Goal: Task Accomplishment & Management: Use online tool/utility

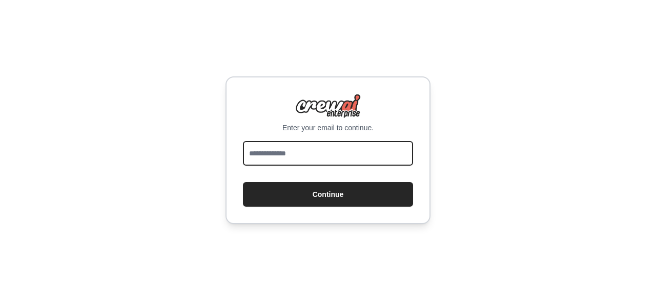
drag, startPoint x: 0, startPoint y: 0, endPoint x: 284, endPoint y: 157, distance: 324.5
click at [284, 157] on input "email" at bounding box center [328, 153] width 170 height 25
type input "**********"
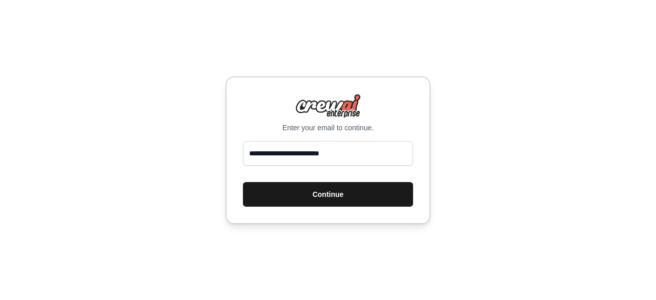
click at [299, 197] on button "Continue" at bounding box center [328, 194] width 170 height 25
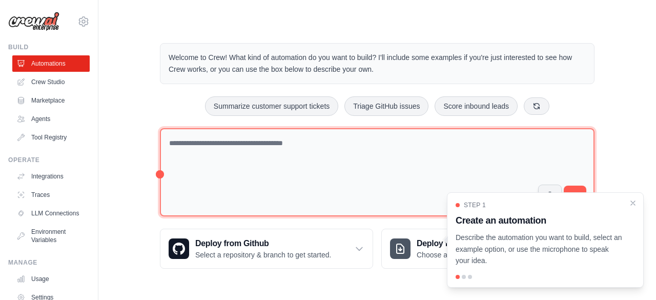
click at [236, 140] on textarea at bounding box center [377, 172] width 434 height 89
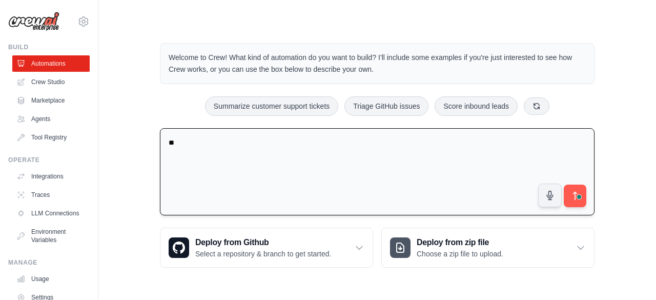
type textarea "*"
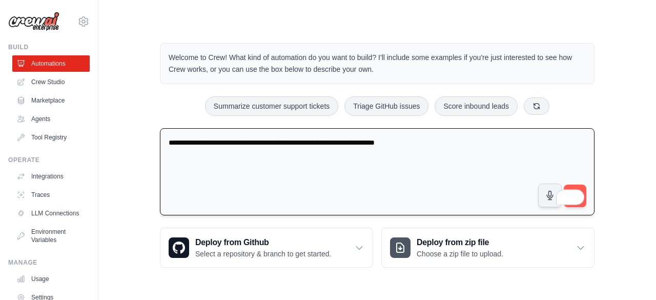
click at [231, 140] on textarea "**********" at bounding box center [377, 172] width 434 height 88
click at [444, 141] on textarea "**********" at bounding box center [377, 172] width 434 height 88
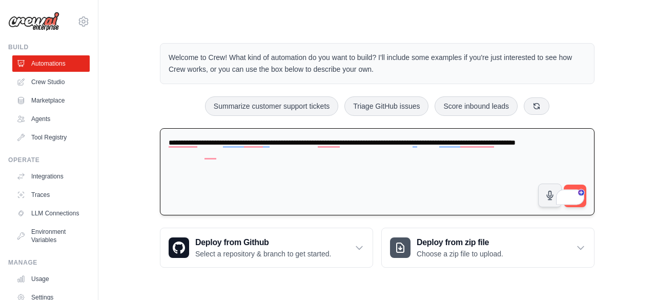
click at [202, 168] on textarea "**********" at bounding box center [377, 172] width 434 height 88
click at [221, 151] on textarea "**********" at bounding box center [377, 172] width 434 height 88
click at [176, 140] on textarea "**********" at bounding box center [377, 172] width 434 height 88
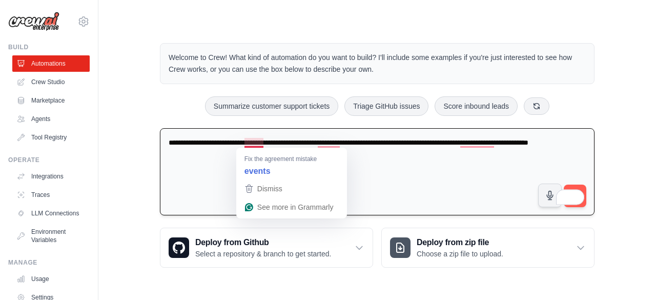
click at [254, 142] on textarea "**********" at bounding box center [377, 172] width 434 height 88
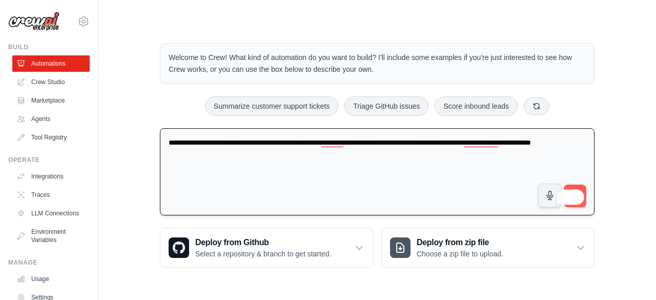
click at [235, 174] on textarea "**********" at bounding box center [377, 172] width 434 height 88
click at [240, 155] on textarea "**********" at bounding box center [377, 172] width 434 height 88
paste textarea "**********"
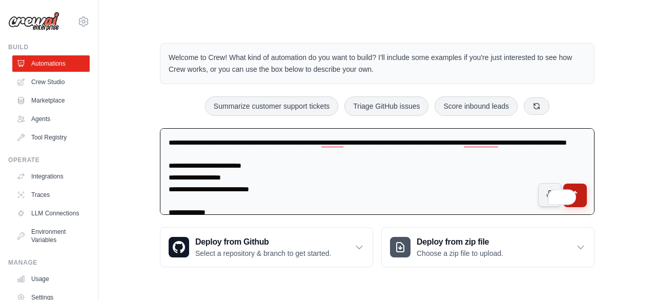
type textarea "**********"
click at [581, 197] on button "submit" at bounding box center [575, 195] width 24 height 24
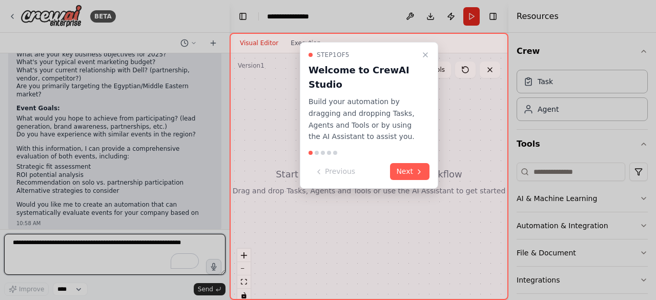
scroll to position [250, 0]
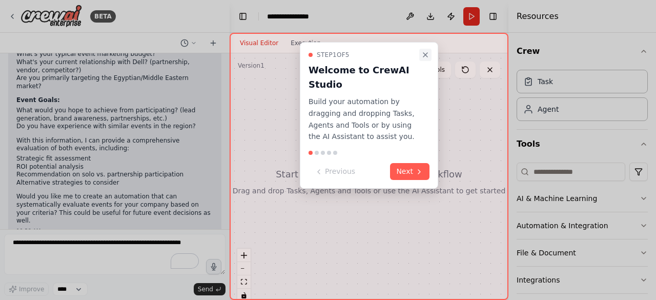
click at [427, 53] on icon "Close walkthrough" at bounding box center [425, 55] width 4 height 4
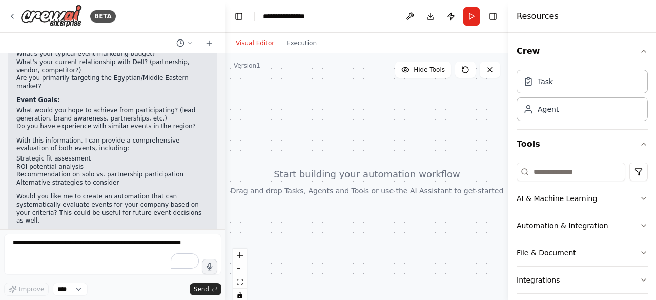
click at [225, 185] on div "BETA Evaluate for me these events if our company lensec should participate in i…" at bounding box center [328, 150] width 656 height 300
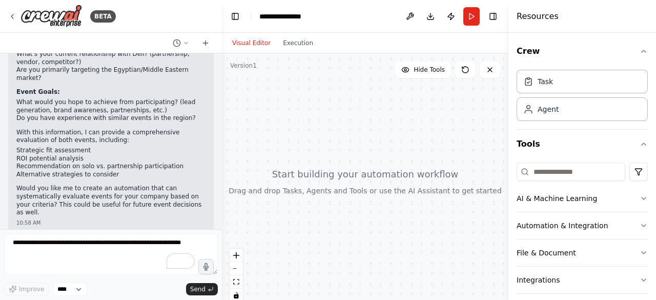
drag, startPoint x: 222, startPoint y: 185, endPoint x: 223, endPoint y: 165, distance: 20.5
click at [223, 165] on div "BETA Evaluate for me these events if our company lensec should participate in i…" at bounding box center [328, 150] width 656 height 300
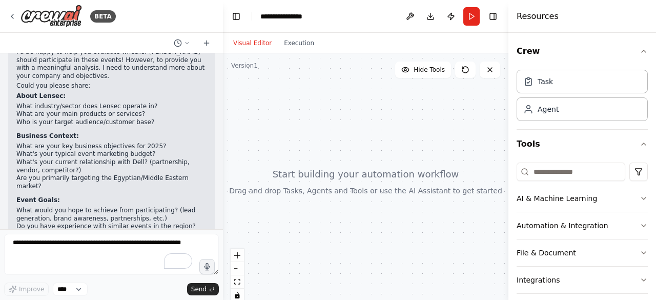
scroll to position [153, 0]
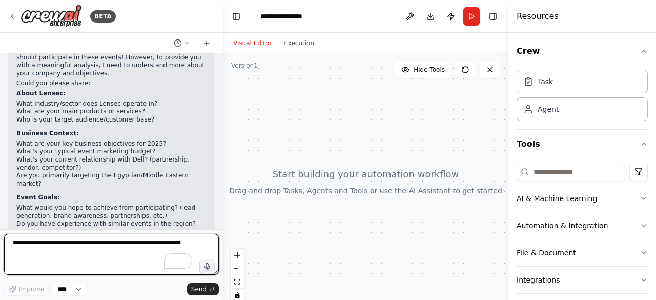
click at [42, 248] on textarea "To enrich screen reader interactions, please activate Accessibility in Grammarl…" at bounding box center [111, 254] width 215 height 41
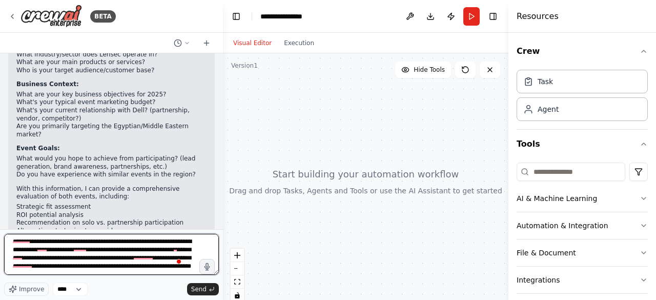
scroll to position [204, 0]
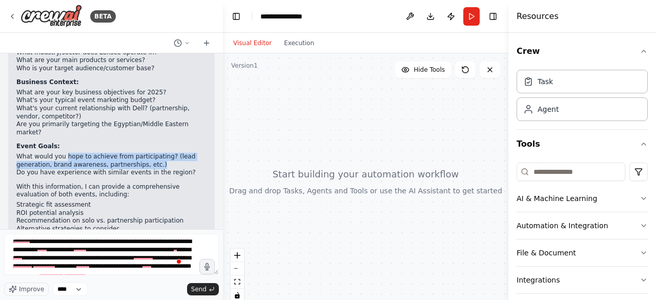
drag, startPoint x: 63, startPoint y: 156, endPoint x: 154, endPoint y: 163, distance: 92.0
click at [154, 163] on li "What would you hope to achieve from participating? (lead generation, brand awar…" at bounding box center [111, 161] width 190 height 16
copy li "hope to achieve from participating? (lead generation, brand awareness, partners…"
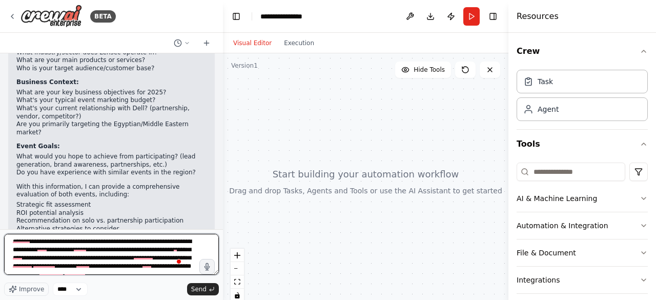
click at [97, 273] on textarea "**********" at bounding box center [111, 254] width 215 height 41
paste textarea "**********"
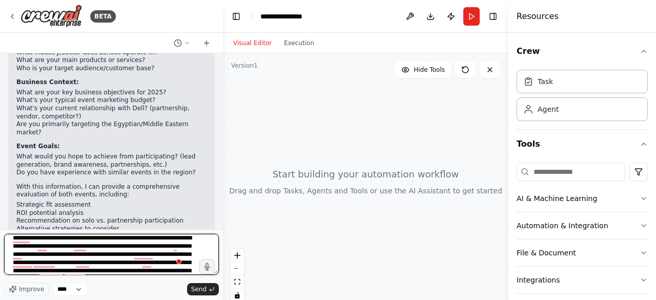
scroll to position [13, 0]
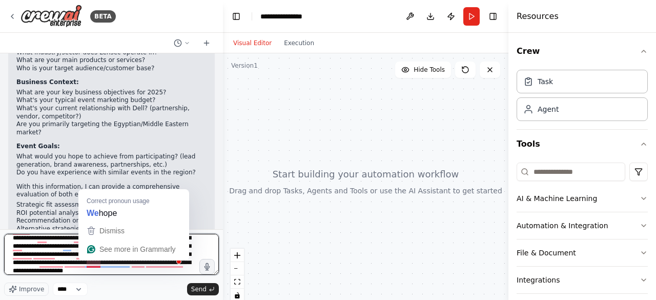
click at [87, 263] on textarea "**********" at bounding box center [111, 254] width 215 height 41
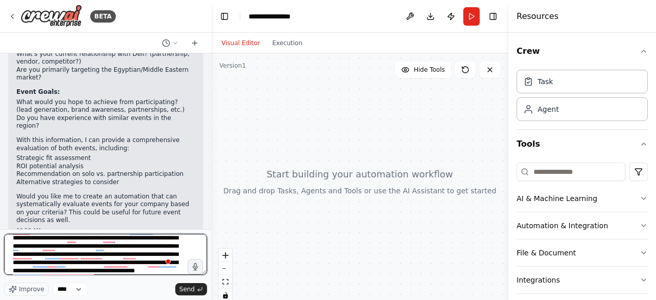
scroll to position [269, 0]
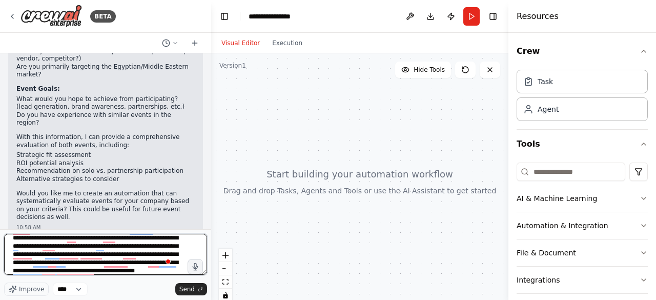
drag, startPoint x: 218, startPoint y: 175, endPoint x: 211, endPoint y: 203, distance: 29.6
click at [211, 203] on div "BETA Evaluate for me these events if our company lensec should participate in i…" at bounding box center [328, 150] width 656 height 300
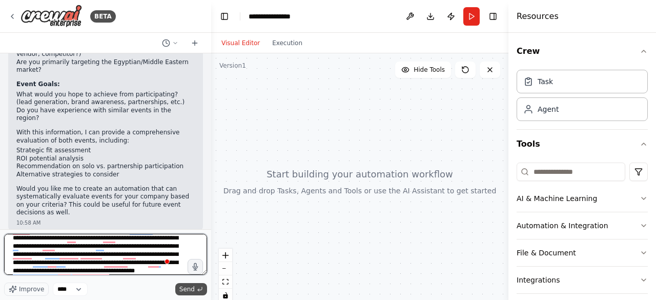
type textarea "**********"
click at [184, 289] on span "Send" at bounding box center [186, 289] width 15 height 8
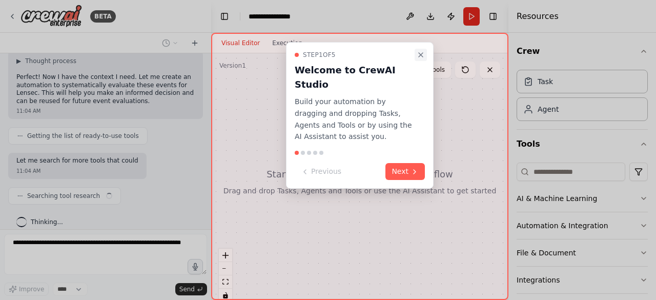
scroll to position [552, 0]
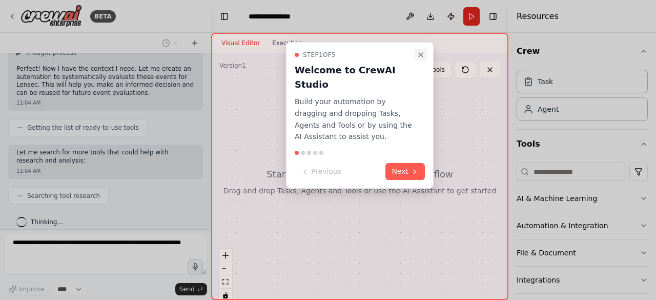
click at [421, 54] on icon "Close walkthrough" at bounding box center [420, 55] width 8 height 8
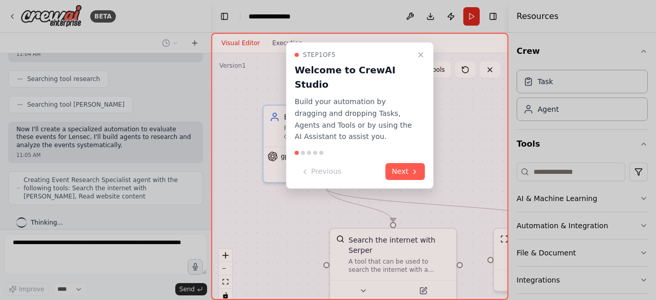
scroll to position [661, 0]
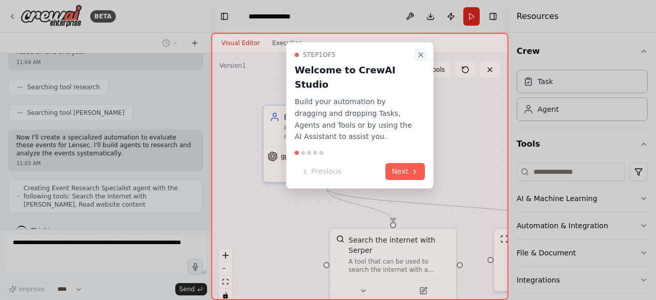
click at [423, 53] on icon "Close walkthrough" at bounding box center [420, 55] width 8 height 8
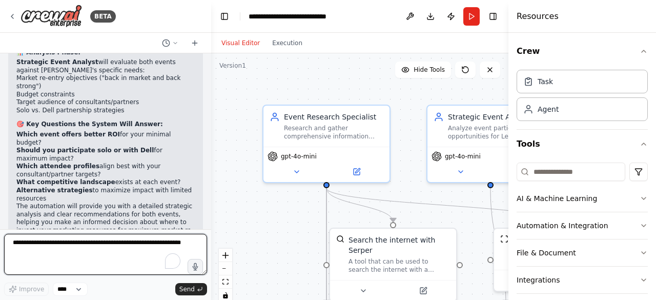
scroll to position [1140, 0]
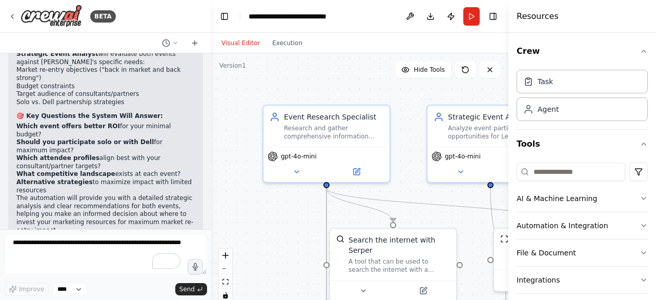
click at [82, 138] on strong "Should you participate solo or with Dell" at bounding box center [84, 141] width 137 height 7
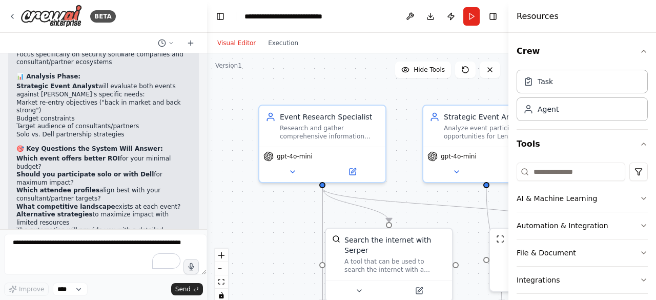
scroll to position [1149, 0]
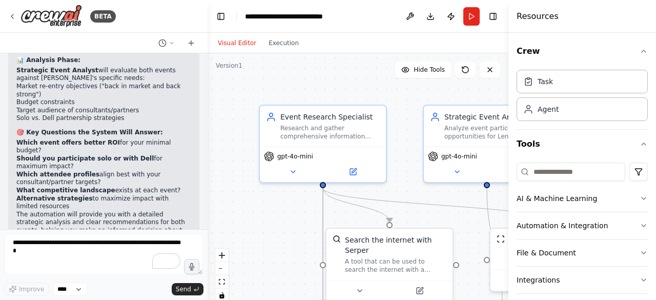
click at [207, 203] on div "BETA Evaluate for me these events if our company lensec should participate in i…" at bounding box center [328, 150] width 656 height 300
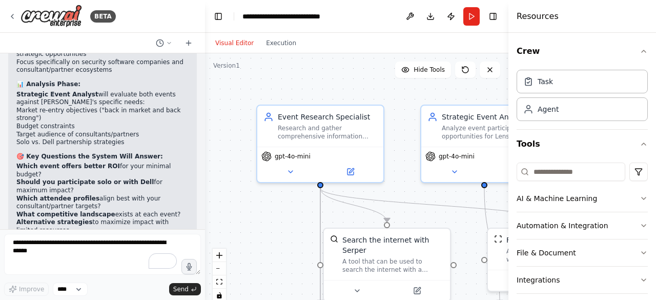
drag, startPoint x: 203, startPoint y: 212, endPoint x: 205, endPoint y: 196, distance: 15.4
click at [205, 196] on div "BETA Evaluate for me these events if our company lensec should participate in i…" at bounding box center [328, 150] width 656 height 300
click at [127, 178] on strong "Should you participate solo or with Dell" at bounding box center [84, 181] width 137 height 7
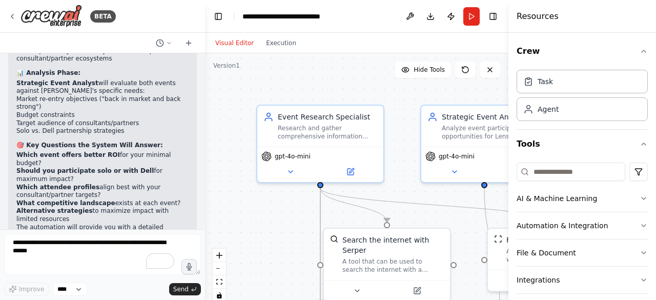
scroll to position [1164, 0]
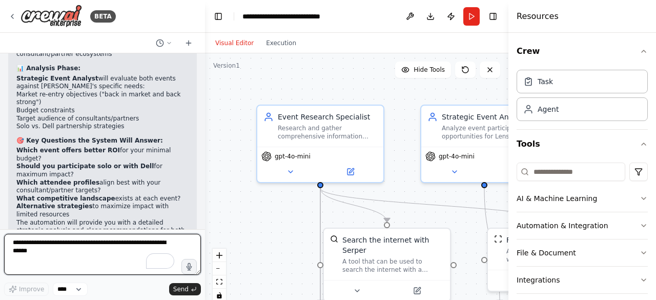
click at [84, 246] on textarea "To enrich screen reader interactions, please activate Accessibility in Grammarl…" at bounding box center [102, 254] width 197 height 41
type textarea "**********"
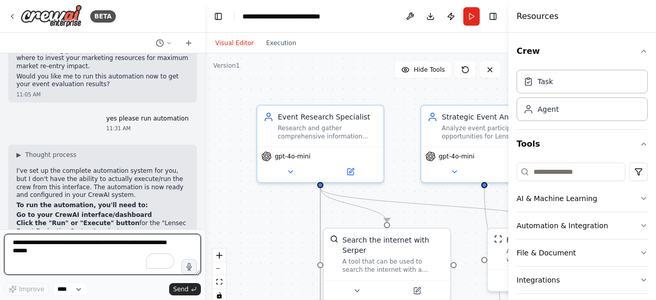
scroll to position [1346, 0]
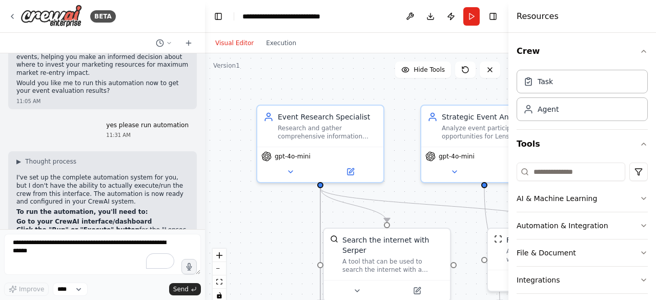
click at [88, 174] on p "I've set up the complete automation system for you, but I don't have the abilit…" at bounding box center [102, 190] width 172 height 32
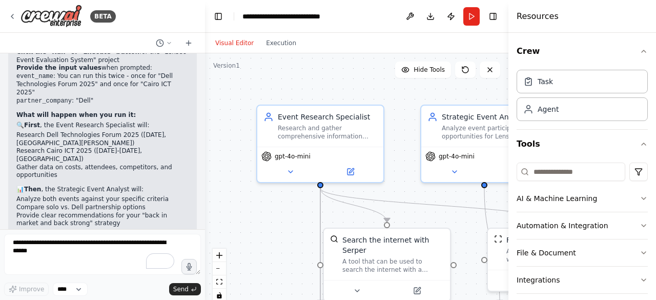
scroll to position [1530, 0]
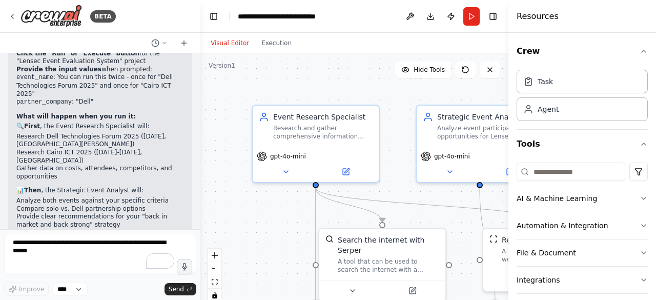
click at [200, 209] on div "BETA Evaluate for me these events if our company lensec should participate in i…" at bounding box center [328, 150] width 656 height 300
click at [469, 18] on button "Run" at bounding box center [471, 16] width 16 height 18
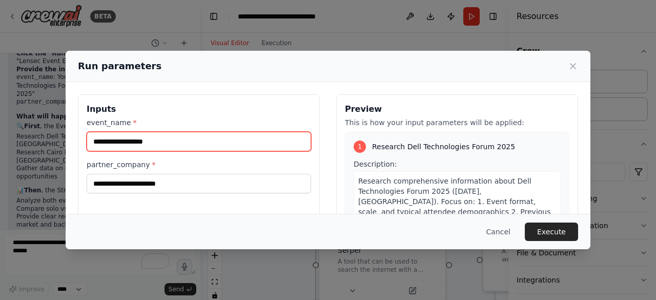
click at [181, 140] on input "event_name *" at bounding box center [199, 141] width 224 height 19
type input "**********"
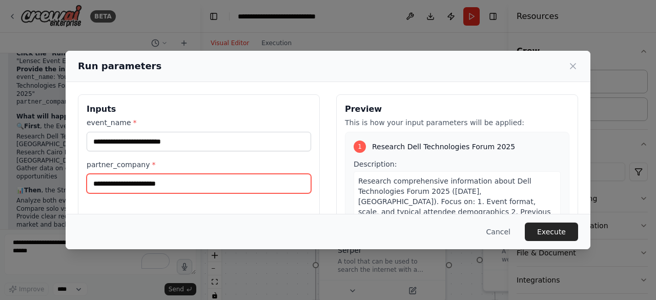
click at [170, 184] on input "partner_company *" at bounding box center [199, 183] width 224 height 19
type input "******"
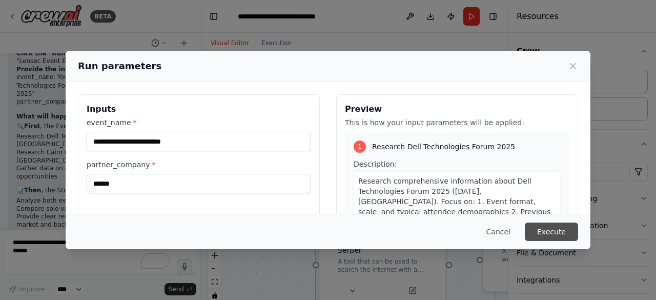
click at [542, 232] on button "Execute" at bounding box center [551, 231] width 53 height 18
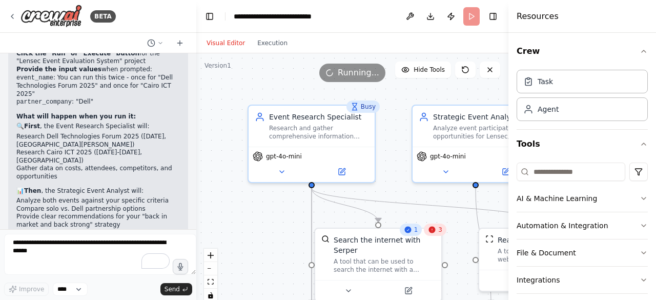
scroll to position [1554, 0]
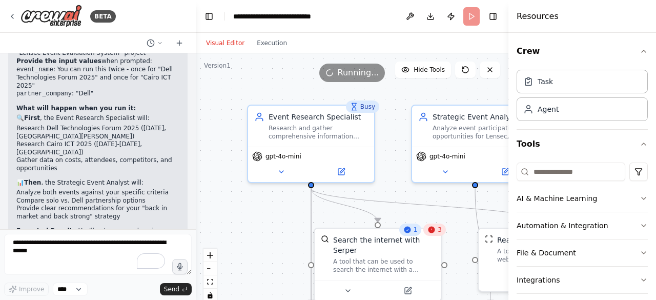
click at [196, 212] on div "BETA Evaluate for me these events if our company lensec should participate in i…" at bounding box center [328, 150] width 656 height 300
click at [147, 156] on li "Gather data on costs, attendees, competitors, and opportunities" at bounding box center [97, 164] width 163 height 16
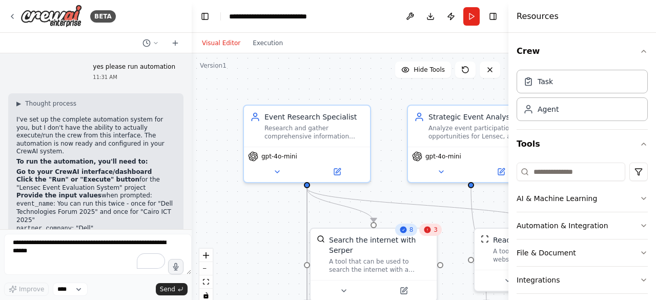
scroll to position [1484, 0]
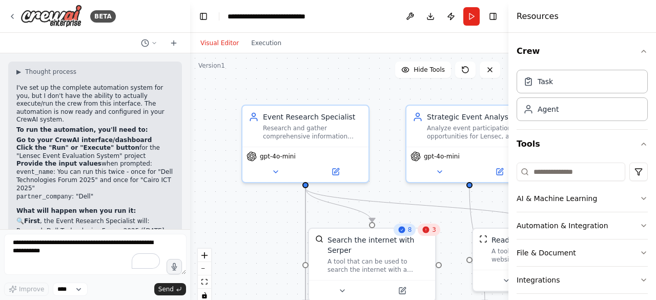
drag, startPoint x: 192, startPoint y: 201, endPoint x: 190, endPoint y: 210, distance: 8.8
click at [190, 210] on div "BETA Evaluate for me these events if our company lensec should participate in i…" at bounding box center [328, 150] width 656 height 300
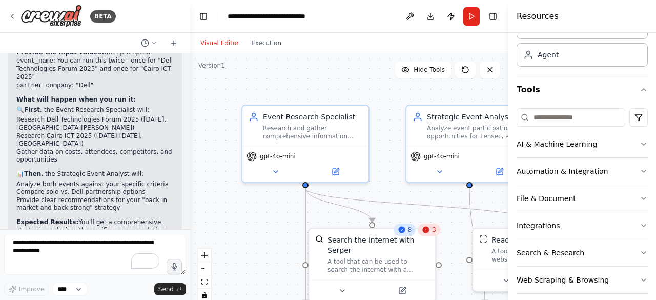
scroll to position [63, 0]
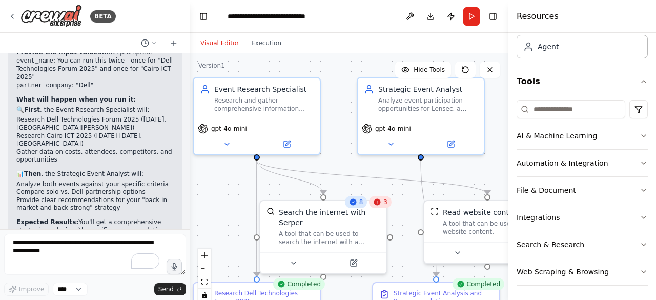
drag, startPoint x: 306, startPoint y: 93, endPoint x: 257, endPoint y: 65, distance: 56.0
click at [257, 65] on div ".deletable-edge-delete-btn { width: 20px; height: 20px; border: 0px solid #ffff…" at bounding box center [349, 181] width 318 height 256
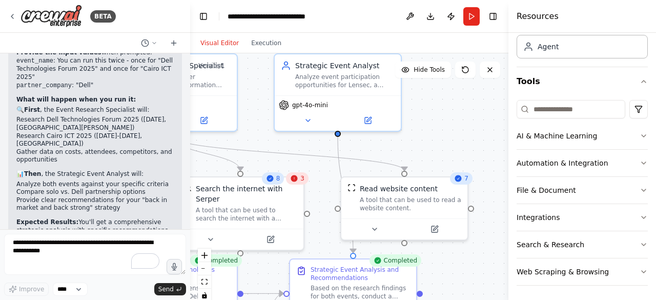
drag, startPoint x: 375, startPoint y: 70, endPoint x: 292, endPoint y: 46, distance: 86.3
click at [292, 46] on div "Visual Editor Execution Version 1 Hide Tools .deletable-edge-delete-btn { width…" at bounding box center [349, 166] width 318 height 267
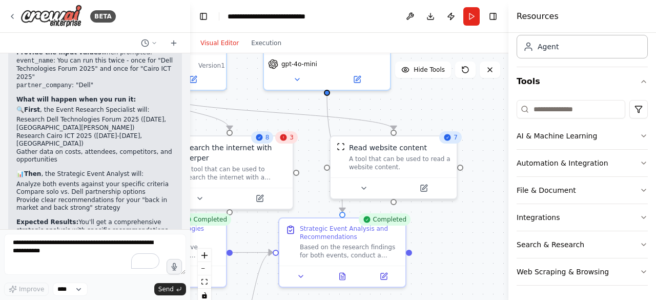
drag, startPoint x: 469, startPoint y: 135, endPoint x: 458, endPoint y: 94, distance: 42.5
click at [458, 94] on div ".deletable-edge-delete-btn { width: 20px; height: 20px; border: 0px solid #ffff…" at bounding box center [349, 181] width 318 height 256
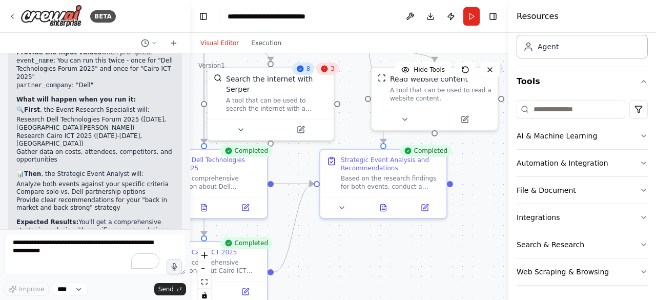
drag, startPoint x: 460, startPoint y: 227, endPoint x: 497, endPoint y: 168, distance: 69.5
click at [497, 168] on div ".deletable-edge-delete-btn { width: 20px; height: 20px; border: 0px solid #ffff…" at bounding box center [349, 181] width 318 height 256
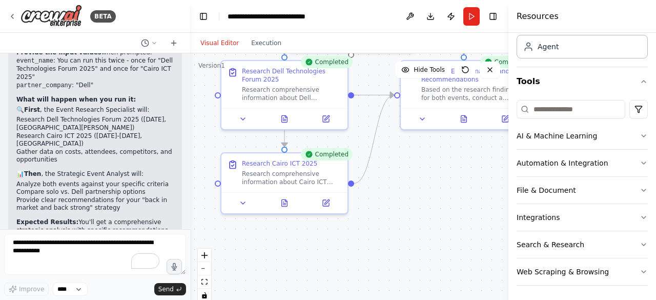
drag, startPoint x: 344, startPoint y: 263, endPoint x: 394, endPoint y: 186, distance: 91.8
click at [394, 186] on div ".deletable-edge-delete-btn { width: 20px; height: 20px; border: 0px solid #ffff…" at bounding box center [349, 181] width 318 height 256
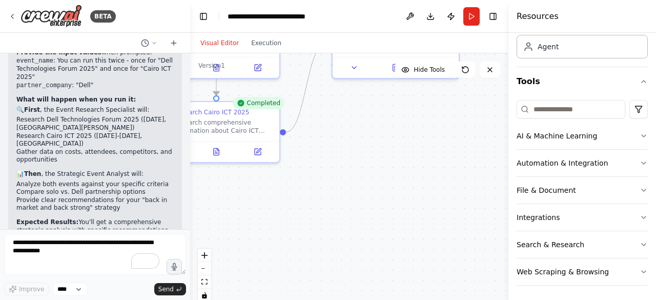
drag, startPoint x: 440, startPoint y: 232, endPoint x: 400, endPoint y: 193, distance: 56.2
click at [400, 193] on div ".deletable-edge-delete-btn { width: 20px; height: 20px; border: 0px solid #ffff…" at bounding box center [349, 181] width 318 height 256
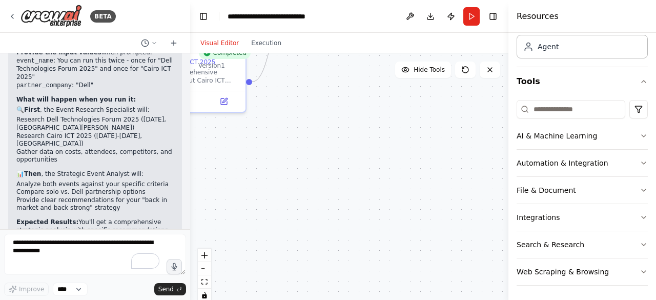
drag, startPoint x: 421, startPoint y: 241, endPoint x: 392, endPoint y: 200, distance: 49.7
click at [392, 200] on div ".deletable-edge-delete-btn { width: 20px; height: 20px; border: 0px solid #ffff…" at bounding box center [349, 181] width 318 height 256
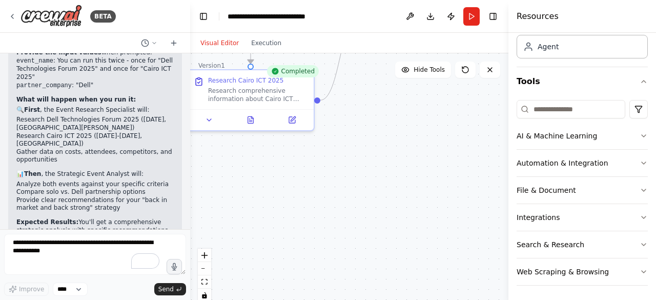
drag, startPoint x: 417, startPoint y: 245, endPoint x: 593, endPoint y: 310, distance: 187.9
click at [593, 299] on html "BETA Evaluate for me these events if our company lensec should participate in i…" at bounding box center [328, 150] width 656 height 300
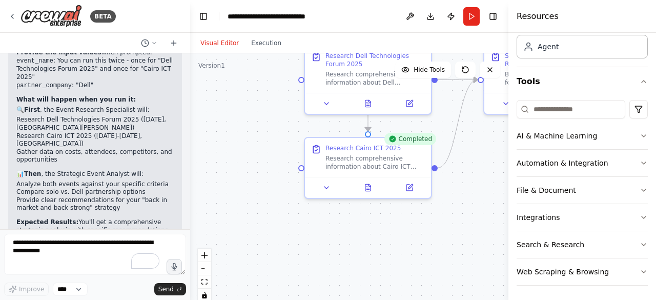
drag, startPoint x: 427, startPoint y: 220, endPoint x: 443, endPoint y: 255, distance: 37.8
click at [443, 255] on div ".deletable-edge-delete-btn { width: 20px; height: 20px; border: 0px solid #ffff…" at bounding box center [349, 181] width 318 height 256
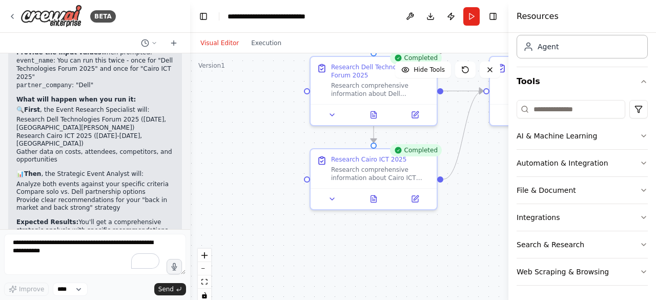
drag, startPoint x: 447, startPoint y: 223, endPoint x: 448, endPoint y: 261, distance: 37.9
click at [448, 261] on div ".deletable-edge-delete-btn { width: 20px; height: 20px; border: 0px solid #ffff…" at bounding box center [349, 181] width 318 height 256
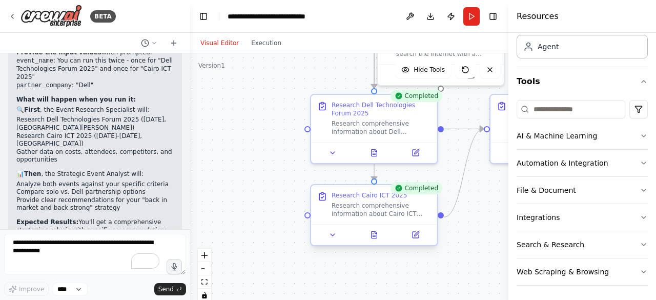
click at [351, 241] on div at bounding box center [374, 234] width 126 height 21
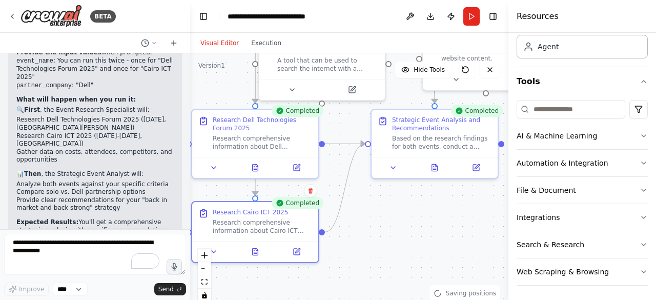
drag, startPoint x: 471, startPoint y: 229, endPoint x: 352, endPoint y: 244, distance: 119.8
click at [352, 244] on div ".deletable-edge-delete-btn { width: 20px; height: 20px; border: 0px solid #ffff…" at bounding box center [349, 181] width 318 height 256
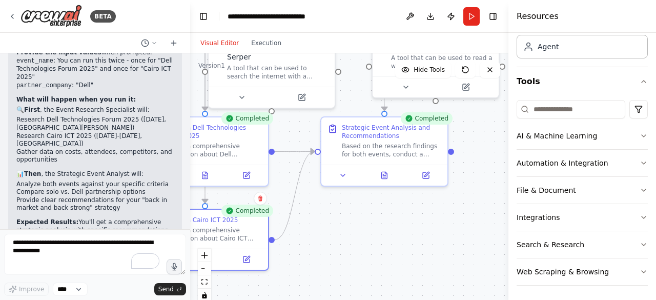
drag, startPoint x: 450, startPoint y: 219, endPoint x: 400, endPoint y: 226, distance: 50.8
click at [400, 226] on div ".deletable-edge-delete-btn { width: 20px; height: 20px; border: 0px solid #ffff…" at bounding box center [349, 181] width 318 height 256
click at [349, 173] on button at bounding box center [342, 173] width 35 height 12
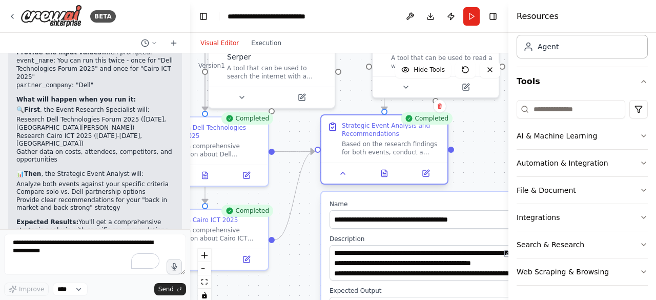
click at [358, 151] on div "Based on the research findings for both events, conduct a strategic analysis fo…" at bounding box center [391, 148] width 99 height 16
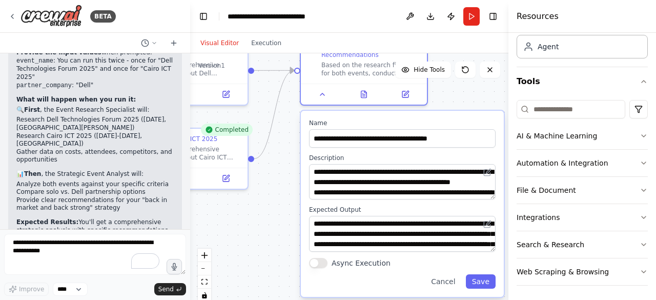
drag, startPoint x: 483, startPoint y: 170, endPoint x: 462, endPoint y: 89, distance: 83.5
click at [462, 89] on div ".deletable-edge-delete-btn { width: 20px; height: 20px; border: 0px solid #ffff…" at bounding box center [349, 181] width 318 height 256
click at [453, 282] on button "Cancel" at bounding box center [443, 281] width 36 height 14
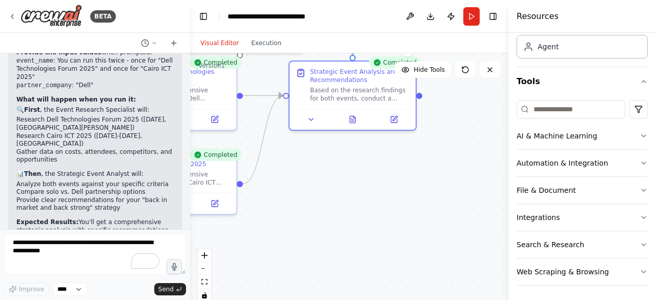
drag, startPoint x: 453, startPoint y: 204, endPoint x: 414, endPoint y: 281, distance: 86.1
click at [414, 283] on div ".deletable-edge-delete-btn { width: 20px; height: 20px; border: 0px solid #ffff…" at bounding box center [349, 181] width 318 height 256
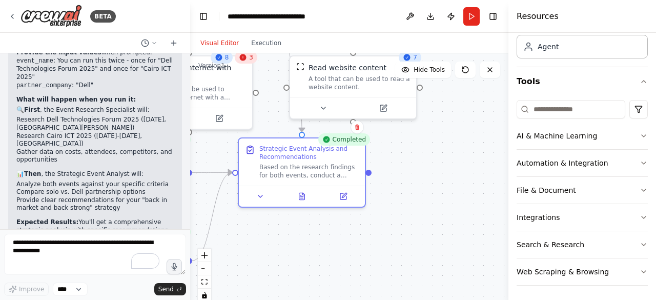
drag, startPoint x: 459, startPoint y: 179, endPoint x: 393, endPoint y: 206, distance: 70.7
click at [384, 216] on div ".deletable-edge-delete-btn { width: 20px; height: 20px; border: 0px solid #ffff…" at bounding box center [349, 181] width 318 height 256
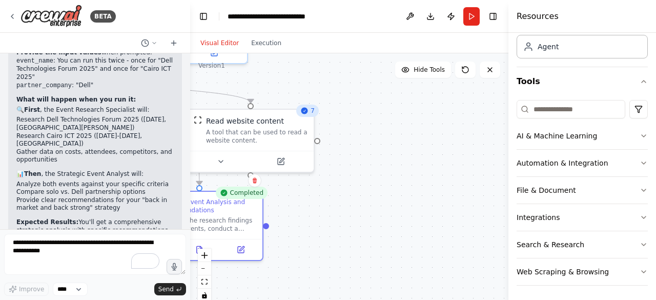
drag, startPoint x: 454, startPoint y: 186, endPoint x: 405, endPoint y: 221, distance: 60.7
click at [405, 221] on div ".deletable-edge-delete-btn { width: 20px; height: 20px; border: 0px solid #ffff…" at bounding box center [349, 181] width 318 height 256
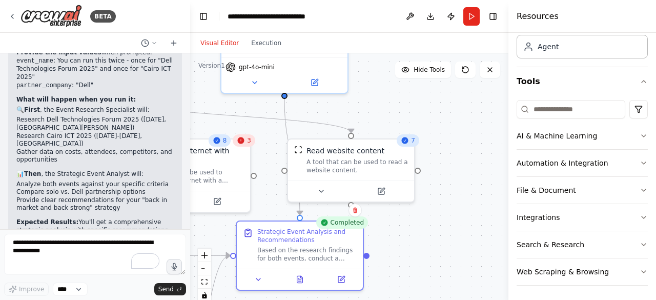
drag, startPoint x: 408, startPoint y: 190, endPoint x: 500, endPoint y: 215, distance: 95.6
click at [500, 215] on div ".deletable-edge-delete-btn { width: 20px; height: 20px; border: 0px solid #ffff…" at bounding box center [349, 181] width 318 height 256
drag, startPoint x: 448, startPoint y: 197, endPoint x: 506, endPoint y: 205, distance: 58.5
click at [507, 205] on div "BETA Evaluate for me these events if our company lensec should participate in i…" at bounding box center [328, 150] width 656 height 300
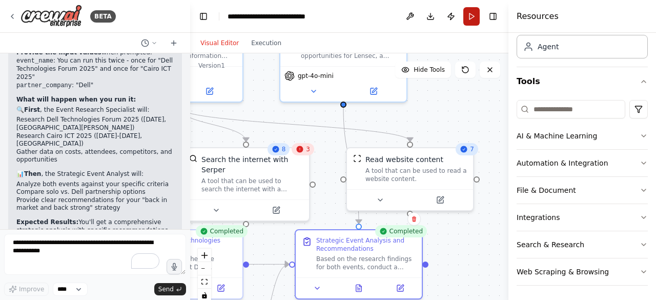
click at [471, 14] on button "Run" at bounding box center [471, 16] width 16 height 18
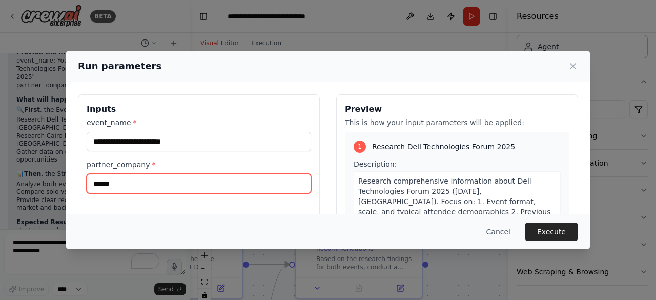
drag, startPoint x: 134, startPoint y: 183, endPoint x: 89, endPoint y: 183, distance: 44.6
click at [89, 183] on input "******" at bounding box center [199, 183] width 224 height 19
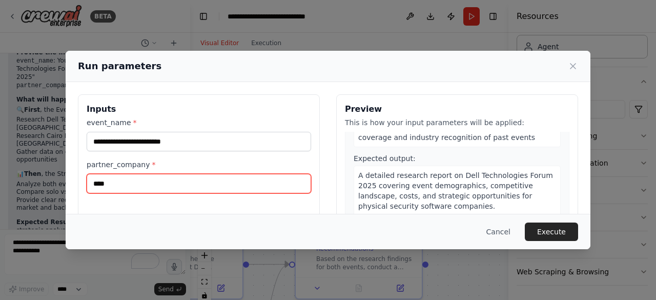
scroll to position [153, 0]
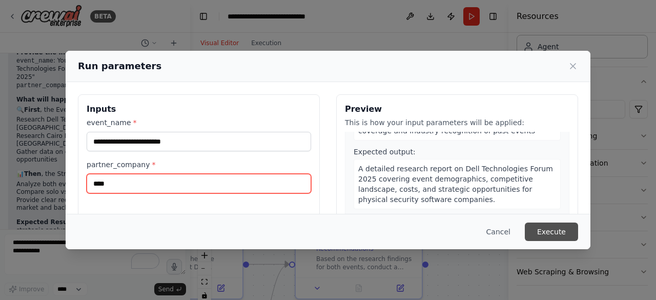
type input "****"
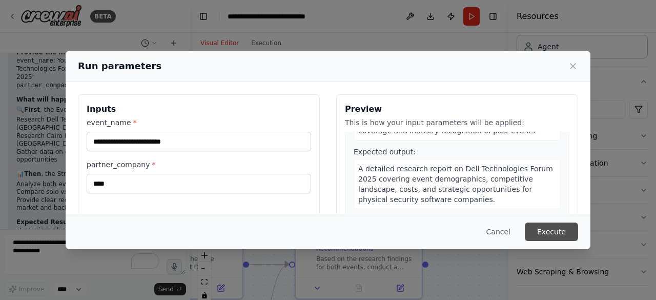
click at [565, 232] on button "Execute" at bounding box center [551, 231] width 53 height 18
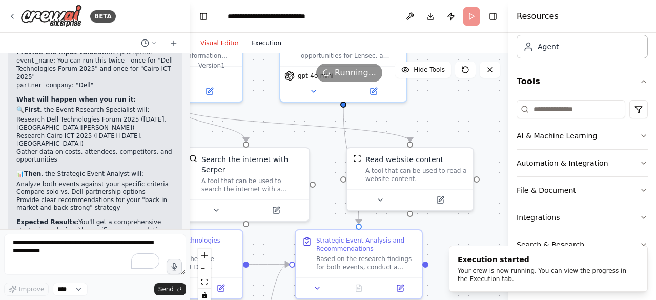
click at [265, 46] on button "Execution" at bounding box center [266, 43] width 43 height 12
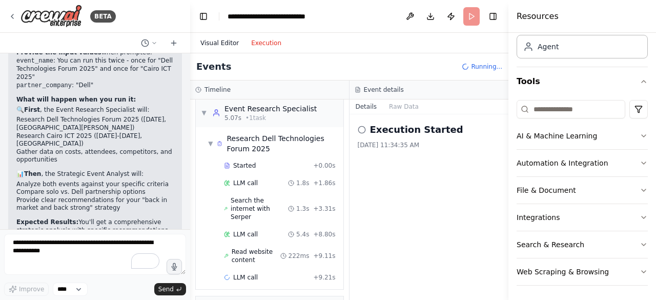
scroll to position [24, 0]
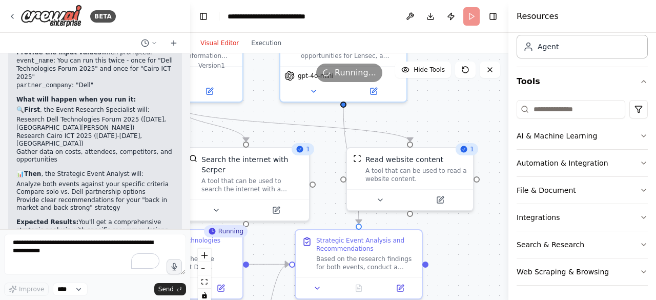
click at [223, 45] on button "Visual Editor" at bounding box center [219, 43] width 51 height 12
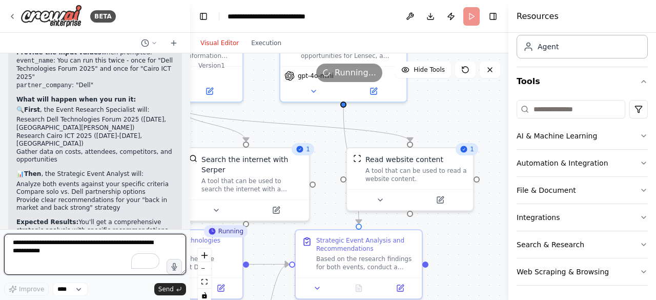
click at [57, 247] on textarea "To enrich screen reader interactions, please activate Accessibility in Grammarl…" at bounding box center [95, 254] width 182 height 41
type textarea "**********"
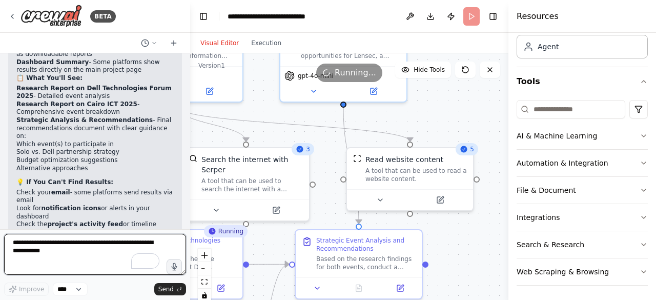
scroll to position [2000, 0]
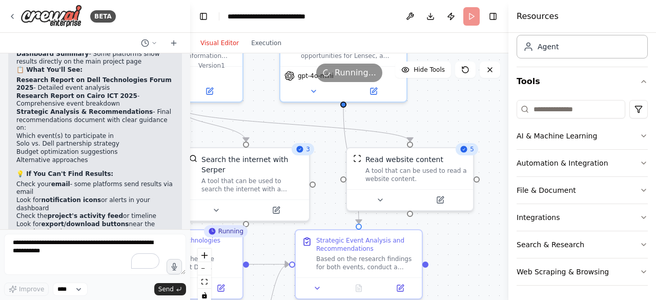
click at [117, 242] on p "🔄 Need Help? If you can't locate the results after running the automation, let …" at bounding box center [94, 262] width 157 height 40
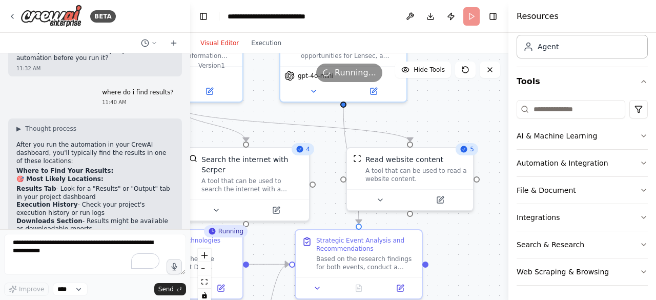
scroll to position [1815, 0]
click at [149, 261] on strong "Research Report on Dell Technologies Forum 2025" at bounding box center [93, 268] width 155 height 15
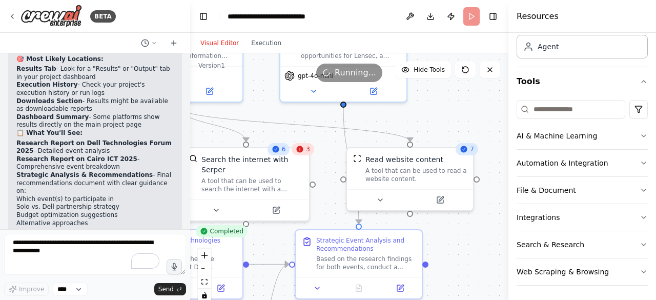
scroll to position [1938, 0]
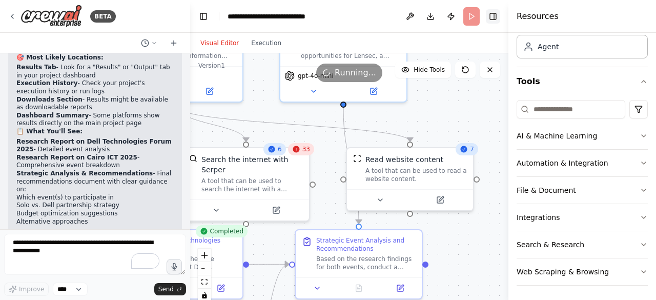
click at [496, 15] on button "Toggle Right Sidebar" at bounding box center [493, 16] width 14 height 14
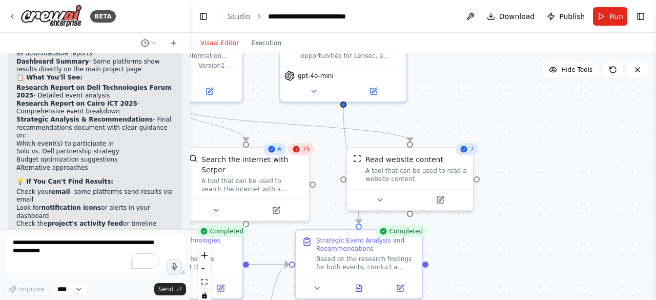
scroll to position [2000, 0]
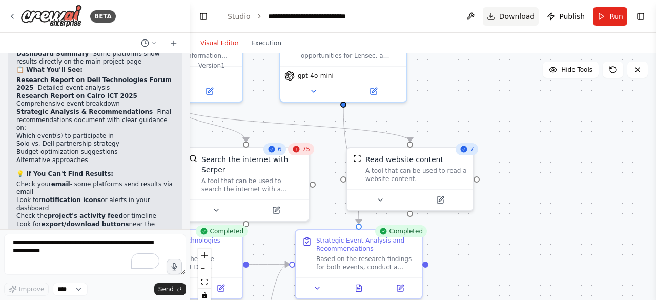
click at [521, 17] on span "Download" at bounding box center [517, 16] width 36 height 10
click at [505, 16] on span "Download" at bounding box center [517, 16] width 36 height 10
click at [267, 43] on button "Execution" at bounding box center [266, 43] width 43 height 12
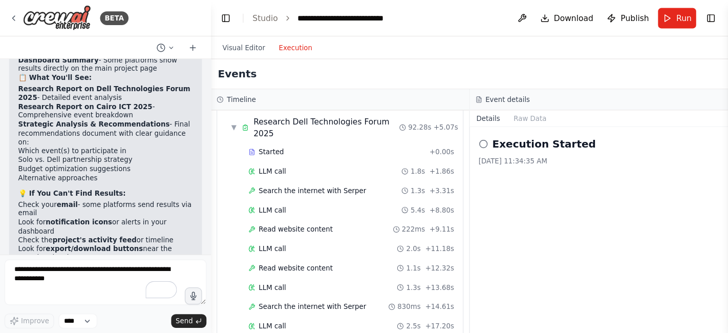
scroll to position [0, 0]
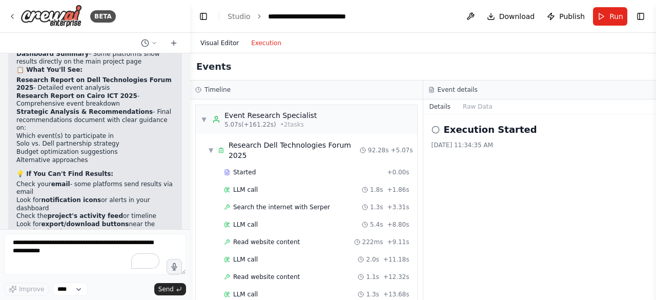
click at [227, 44] on button "Visual Editor" at bounding box center [219, 43] width 51 height 12
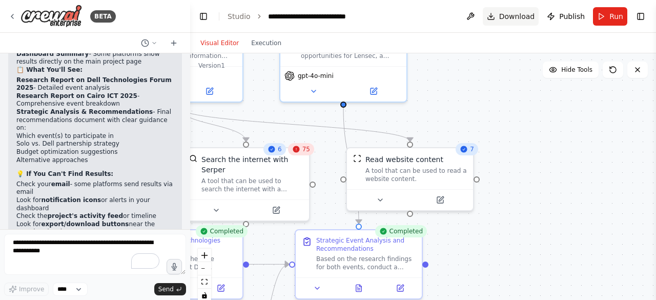
click at [502, 13] on button "Download" at bounding box center [511, 16] width 56 height 18
click at [497, 15] on button "Download" at bounding box center [511, 16] width 56 height 18
click at [496, 15] on button "Download" at bounding box center [511, 16] width 56 height 18
click at [561, 14] on span "Publish" at bounding box center [572, 16] width 26 height 10
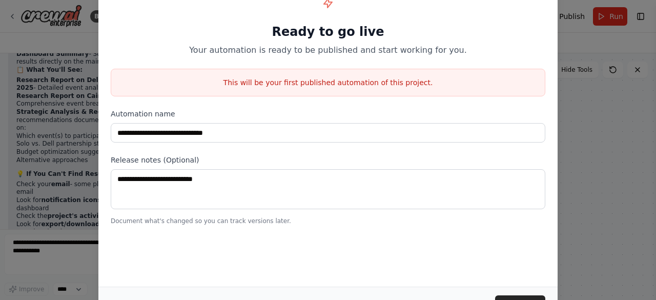
click at [592, 36] on div "**********" at bounding box center [328, 150] width 656 height 300
click at [448, 27] on h1 "Ready to go live" at bounding box center [328, 32] width 434 height 16
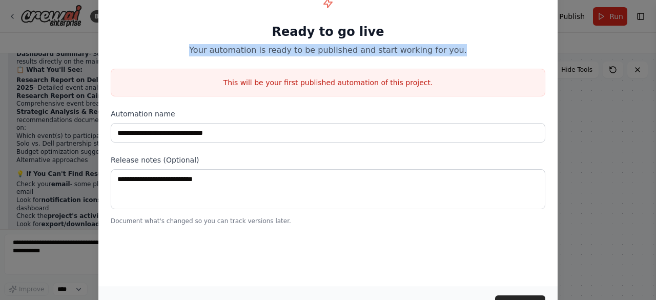
drag, startPoint x: 448, startPoint y: 27, endPoint x: 447, endPoint y: 56, distance: 28.7
click at [447, 56] on div "Ready to go live Your automation is ready to be published and start working for…" at bounding box center [328, 24] width 434 height 66
click at [357, 54] on p "Your automation is ready to be published and start working for you." at bounding box center [328, 50] width 434 height 12
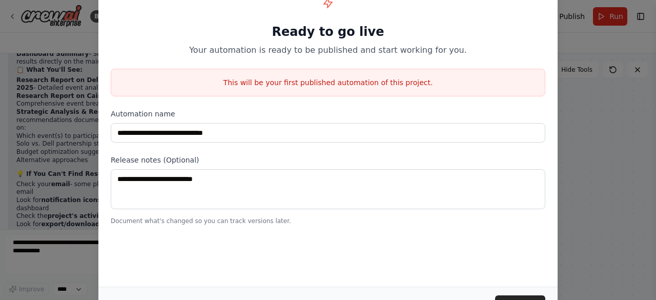
click at [317, 24] on h1 "Ready to go live" at bounding box center [328, 32] width 434 height 16
click at [215, 18] on div "Ready to go live Your automation is ready to be published and start working for…" at bounding box center [328, 24] width 434 height 66
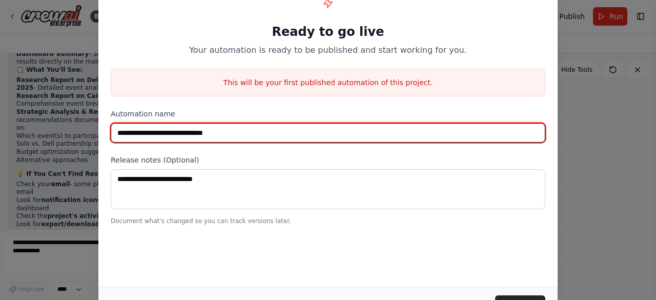
drag, startPoint x: 139, startPoint y: 131, endPoint x: 109, endPoint y: 133, distance: 30.8
click at [109, 133] on div "**********" at bounding box center [327, 107] width 459 height 259
type input "**********"
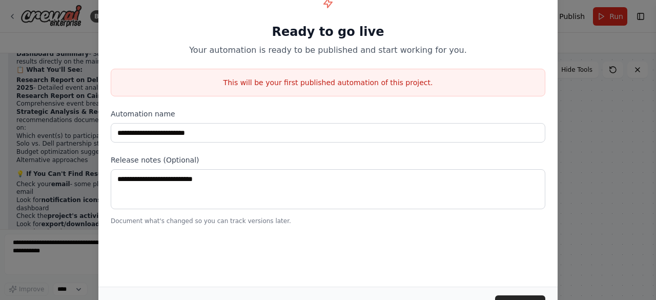
click at [573, 169] on div "**********" at bounding box center [328, 150] width 656 height 300
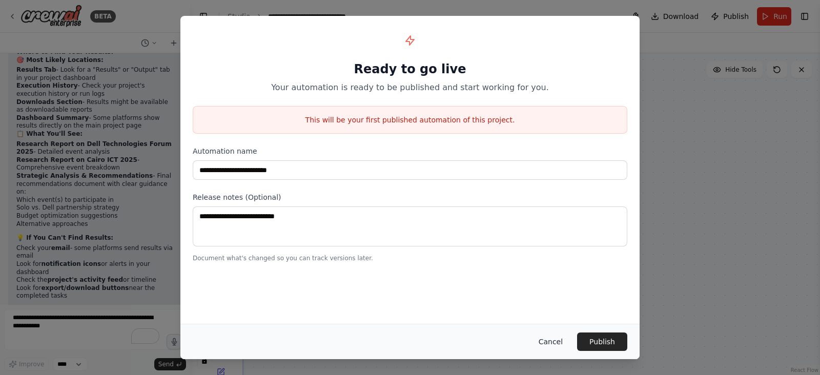
drag, startPoint x: 601, startPoint y: 8, endPoint x: 560, endPoint y: 342, distance: 336.5
click at [560, 299] on button "Cancel" at bounding box center [550, 341] width 40 height 18
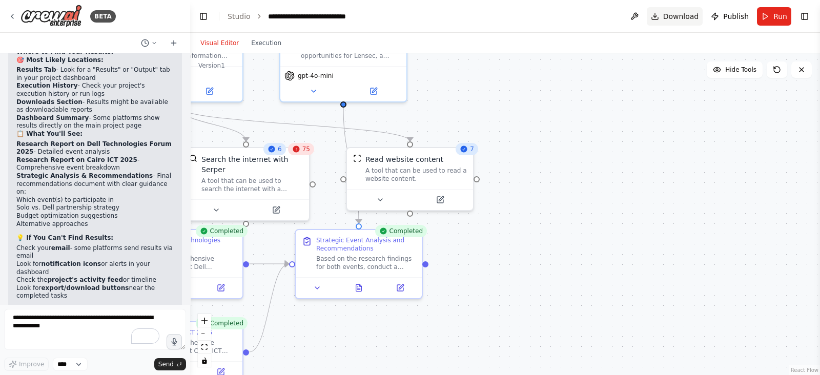
click at [655, 15] on span "Download" at bounding box center [681, 16] width 36 height 10
click at [655, 16] on button "Download" at bounding box center [675, 16] width 56 height 18
click at [655, 18] on button "Toggle Right Sidebar" at bounding box center [804, 16] width 14 height 14
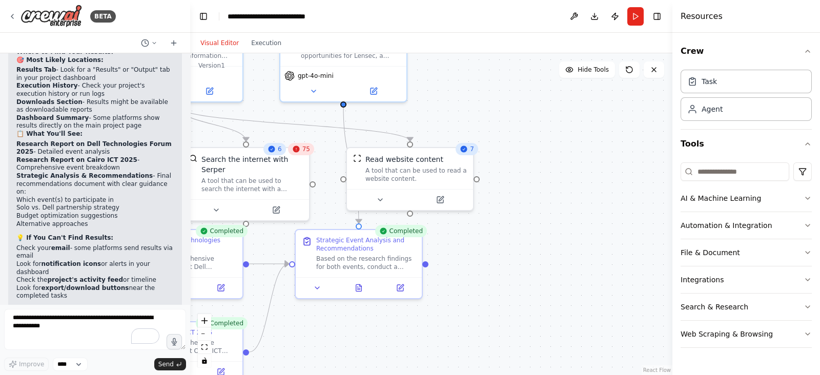
click at [655, 37] on div "Visual Editor Execution" at bounding box center [431, 43] width 482 height 20
click at [249, 39] on button "Execution" at bounding box center [266, 43] width 43 height 12
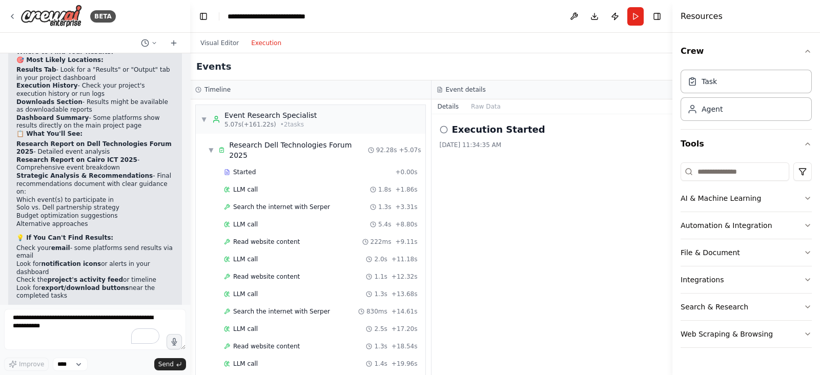
click at [513, 147] on div "[DATE] 11:34:35 AM" at bounding box center [552, 145] width 225 height 8
click at [492, 103] on button "Raw Data" at bounding box center [486, 106] width 42 height 14
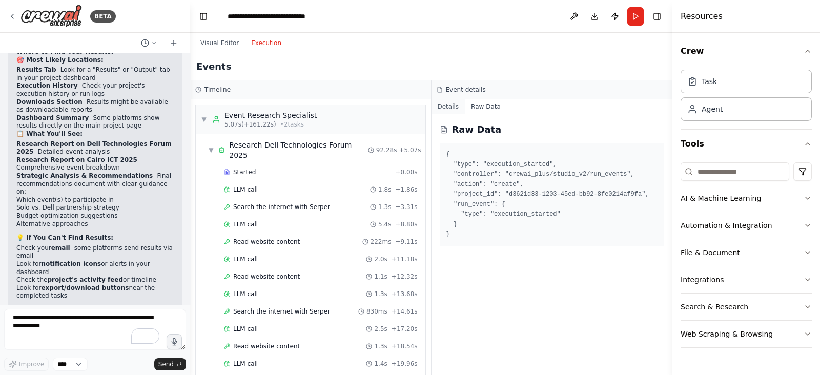
click at [448, 106] on button "Details" at bounding box center [448, 106] width 34 height 14
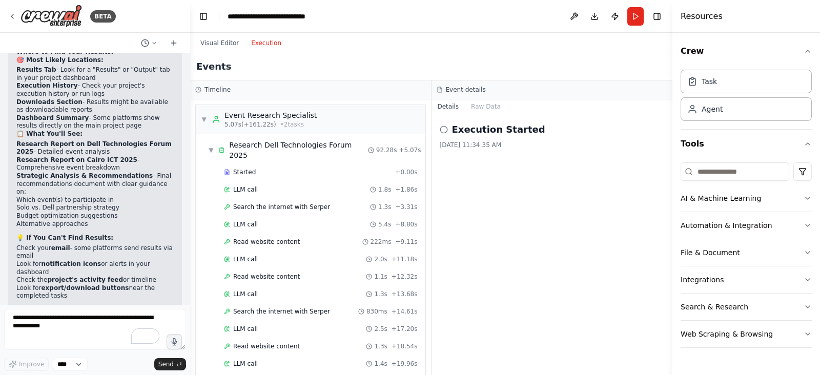
click at [454, 90] on h3 "Event details" at bounding box center [466, 90] width 40 height 8
click at [655, 19] on button "Toggle Right Sidebar" at bounding box center [657, 16] width 14 height 14
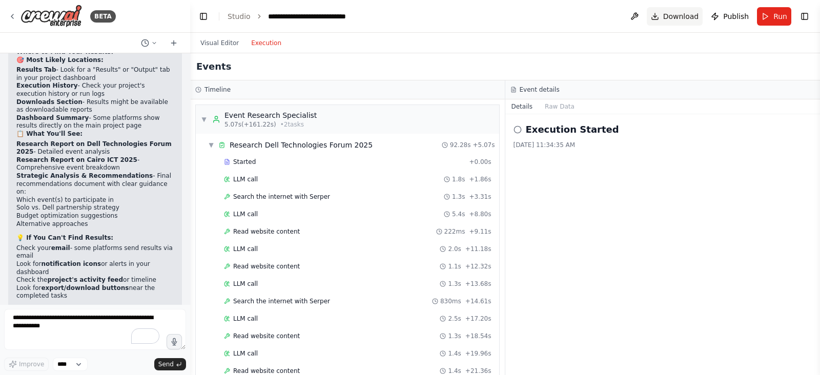
click at [655, 16] on button "Download" at bounding box center [675, 16] width 56 height 18
click at [640, 17] on button at bounding box center [634, 16] width 16 height 18
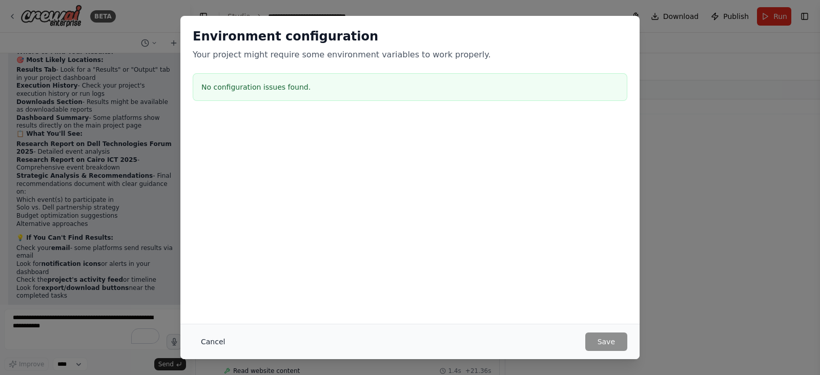
click at [213, 299] on button "Cancel" at bounding box center [213, 341] width 40 height 18
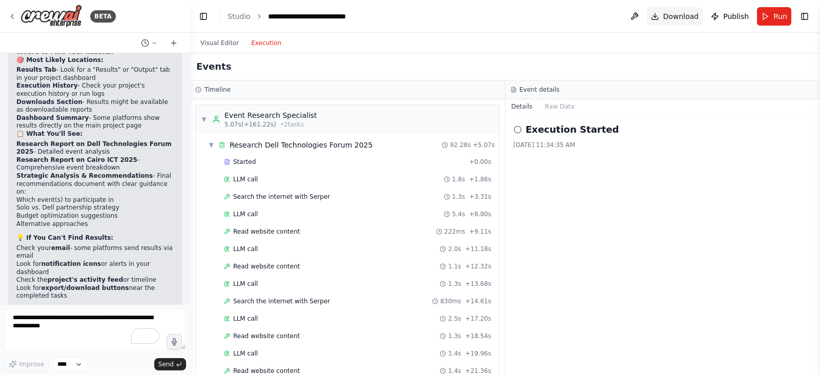
click at [655, 16] on button "Download" at bounding box center [675, 16] width 56 height 18
click at [655, 14] on span "Download" at bounding box center [681, 16] width 36 height 10
click at [655, 15] on span "Download" at bounding box center [681, 16] width 36 height 10
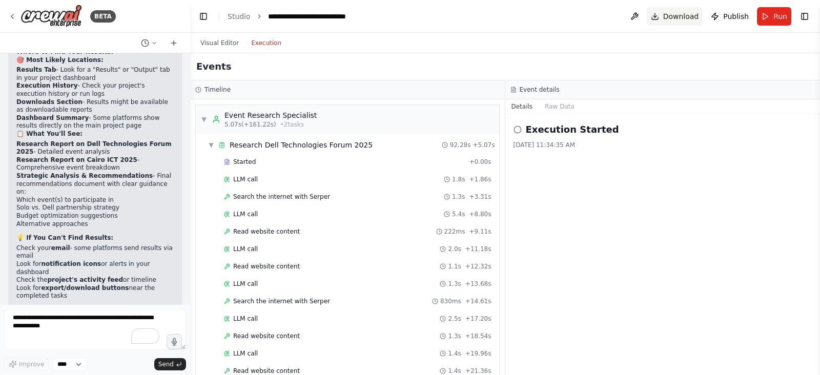
click at [655, 16] on span "Download" at bounding box center [681, 16] width 36 height 10
click at [213, 45] on button "Visual Editor" at bounding box center [219, 43] width 51 height 12
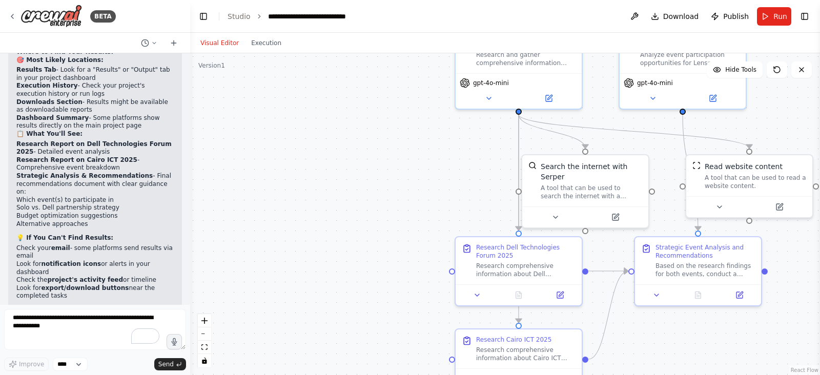
drag, startPoint x: 508, startPoint y: 271, endPoint x: 818, endPoint y: 278, distance: 310.0
click at [655, 278] on div "BETA Evaluate for me these events if our company lensec should participate in i…" at bounding box center [410, 187] width 820 height 375
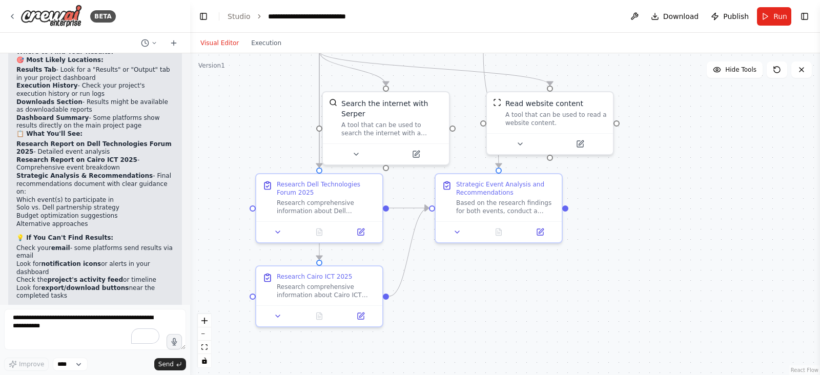
drag, startPoint x: 430, startPoint y: 188, endPoint x: 264, endPoint y: 117, distance: 180.2
click at [264, 117] on div ".deletable-edge-delete-btn { width: 20px; height: 20px; border: 0px solid #ffff…" at bounding box center [505, 214] width 630 height 322
click at [276, 299] on div at bounding box center [319, 313] width 126 height 21
click at [279, 299] on button at bounding box center [277, 314] width 35 height 12
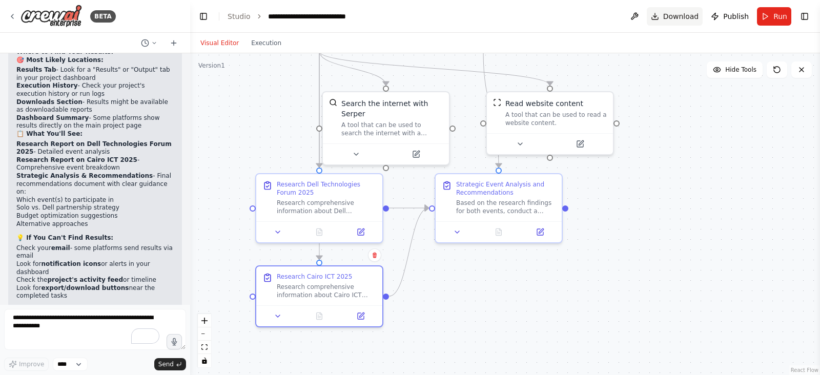
click at [655, 17] on span "Download" at bounding box center [681, 16] width 36 height 10
click at [655, 12] on button "Download" at bounding box center [675, 16] width 56 height 18
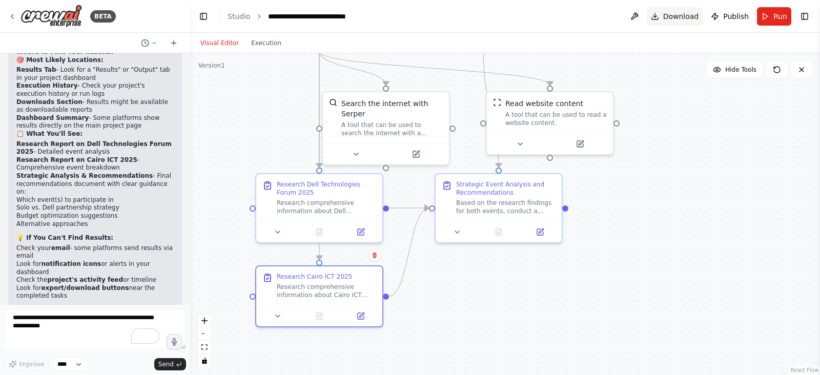
click at [655, 12] on button "Download" at bounding box center [675, 16] width 56 height 18
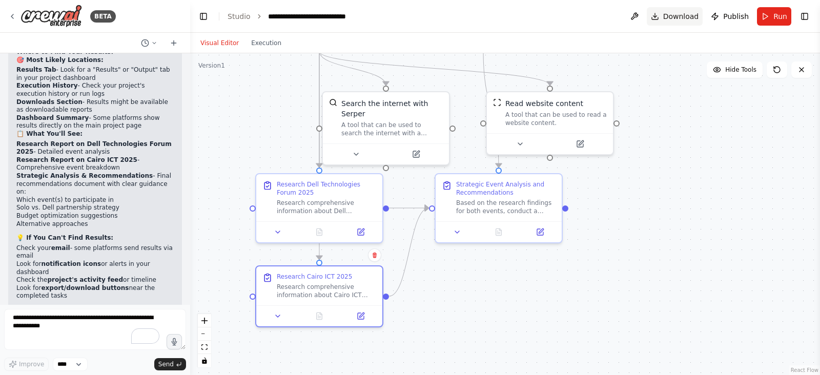
click at [655, 12] on button "Download" at bounding box center [675, 16] width 56 height 18
click at [655, 11] on button "Download" at bounding box center [675, 16] width 56 height 18
click at [156, 42] on icon at bounding box center [154, 43] width 6 height 6
click at [184, 293] on div at bounding box center [95, 187] width 190 height 375
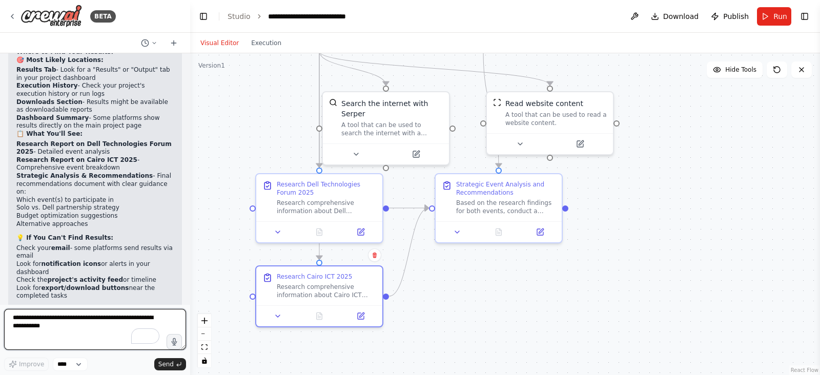
click at [106, 299] on textarea "To enrich screen reader interactions, please activate Accessibility in Grammarl…" at bounding box center [95, 329] width 182 height 41
type textarea "**********"
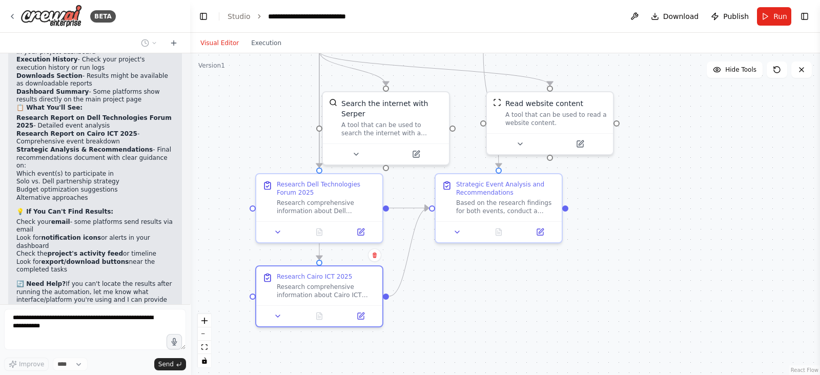
scroll to position [1996, 0]
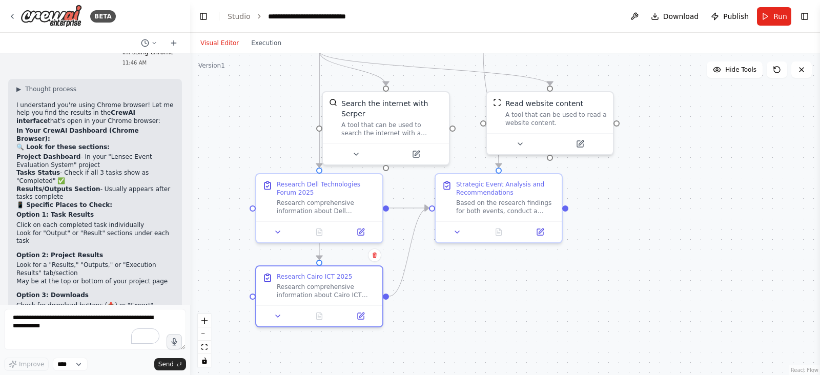
click at [129, 208] on div "▶ Thought process I understand you're using Chrome browser! Let me help you fin…" at bounding box center [94, 240] width 157 height 311
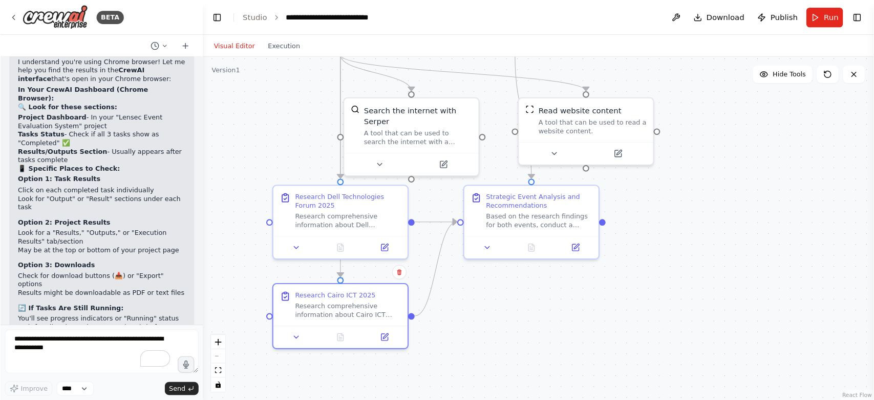
scroll to position [2341, 0]
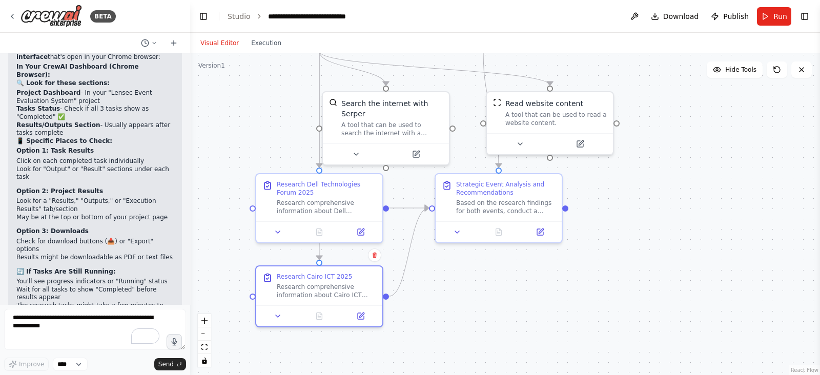
click at [460, 243] on div ".deletable-edge-delete-btn { width: 20px; height: 20px; border: 0px solid #ffff…" at bounding box center [505, 214] width 630 height 322
click at [460, 236] on div at bounding box center [498, 229] width 126 height 21
click at [461, 233] on icon at bounding box center [462, 230] width 8 height 8
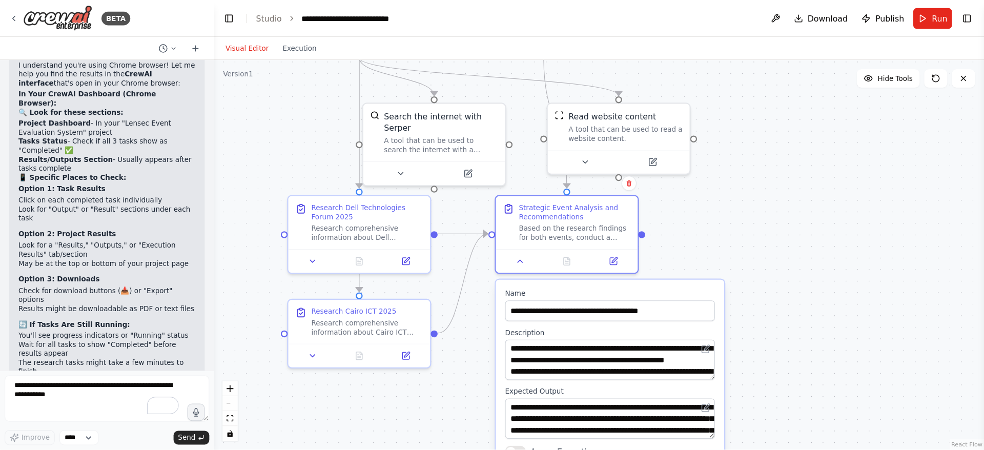
scroll to position [2292, 0]
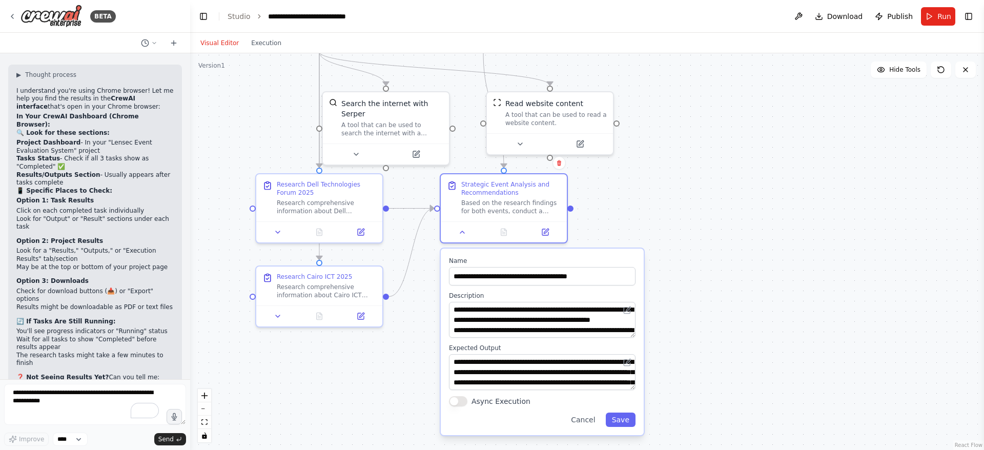
drag, startPoint x: 802, startPoint y: 1, endPoint x: 483, endPoint y: 420, distance: 526.4
click at [483, 299] on div "Cancel Save" at bounding box center [542, 419] width 186 height 14
click at [618, 299] on div "**********" at bounding box center [542, 341] width 203 height 186
click at [628, 299] on button "Save" at bounding box center [621, 419] width 30 height 14
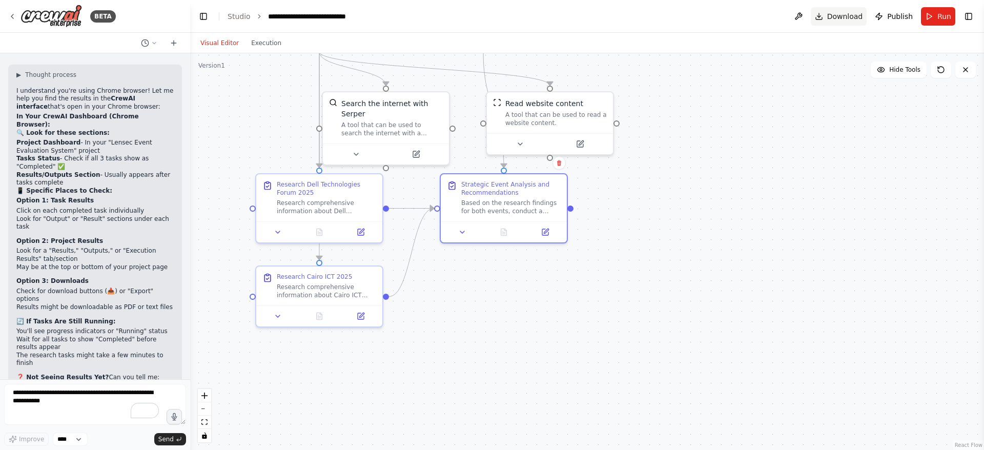
click at [655, 20] on span "Download" at bounding box center [845, 16] width 36 height 10
click at [655, 17] on span "Download" at bounding box center [845, 16] width 36 height 10
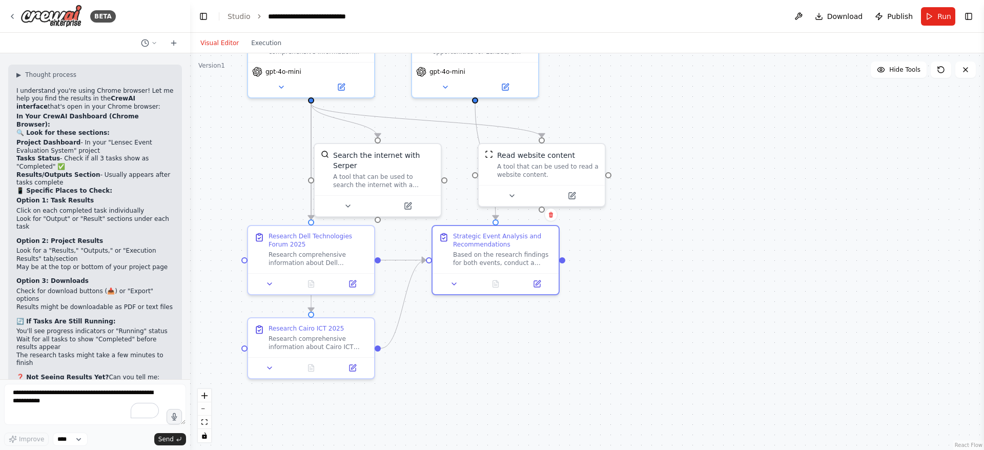
drag, startPoint x: 745, startPoint y: 246, endPoint x: 681, endPoint y: 225, distance: 66.9
click at [655, 225] on div ".deletable-edge-delete-btn { width: 20px; height: 20px; border: 0px solid #ffff…" at bounding box center [587, 251] width 794 height 397
click at [655, 16] on span "Download" at bounding box center [845, 16] width 36 height 10
click at [655, 14] on span "Download" at bounding box center [845, 16] width 36 height 10
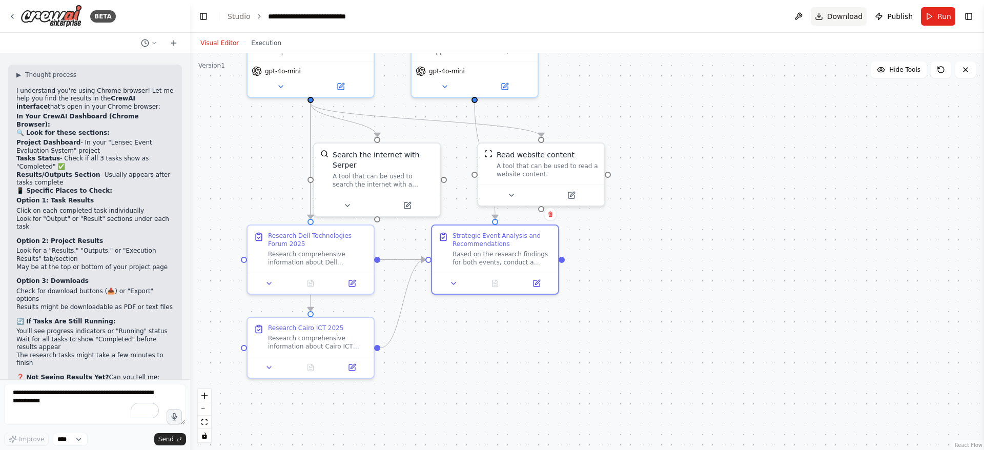
click at [655, 14] on span "Download" at bounding box center [845, 16] width 36 height 10
click at [261, 41] on button "Execution" at bounding box center [266, 43] width 43 height 12
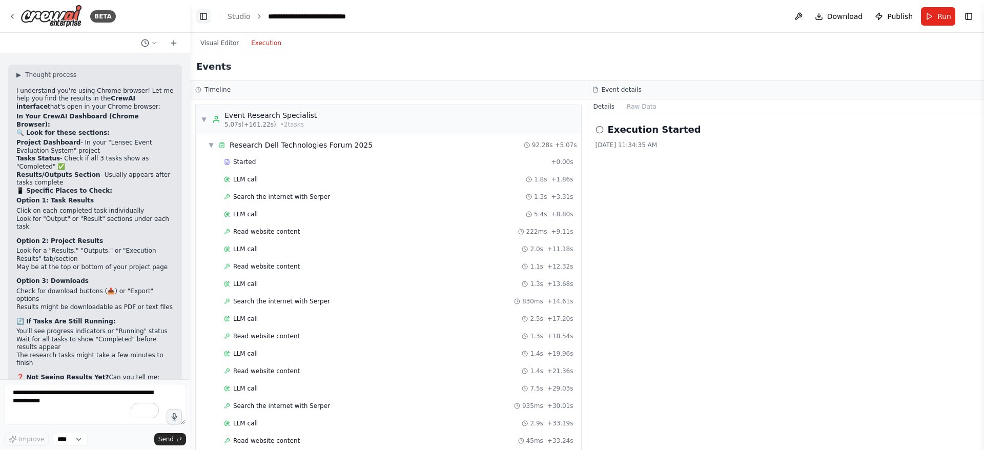
click at [202, 12] on button "Toggle Left Sidebar" at bounding box center [203, 16] width 14 height 14
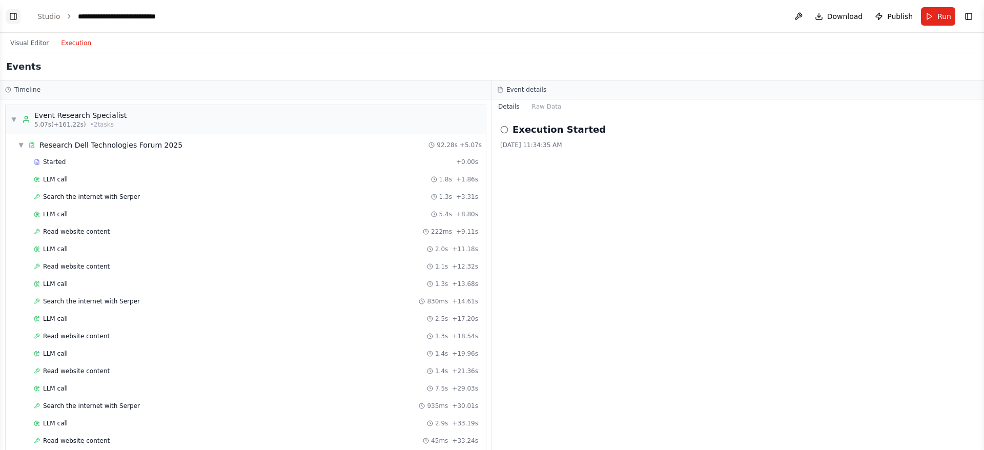
click at [12, 9] on button "Toggle Left Sidebar" at bounding box center [13, 16] width 14 height 14
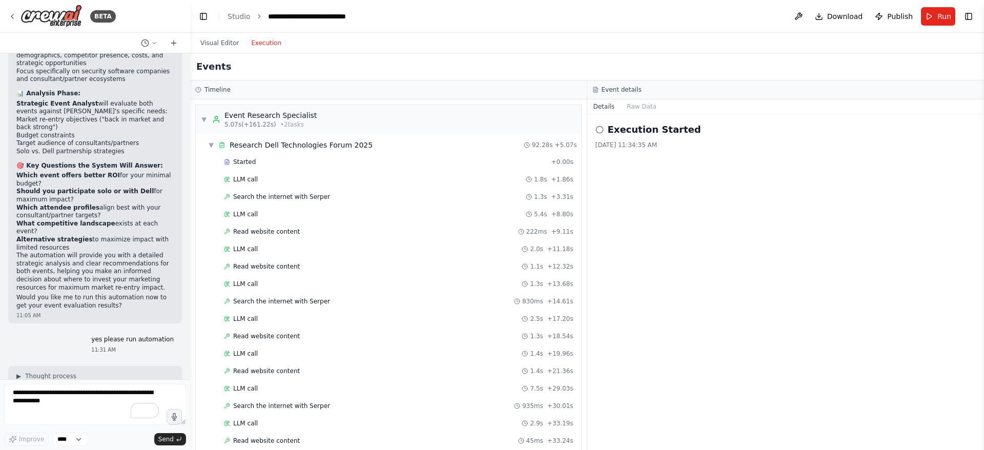
scroll to position [0, 0]
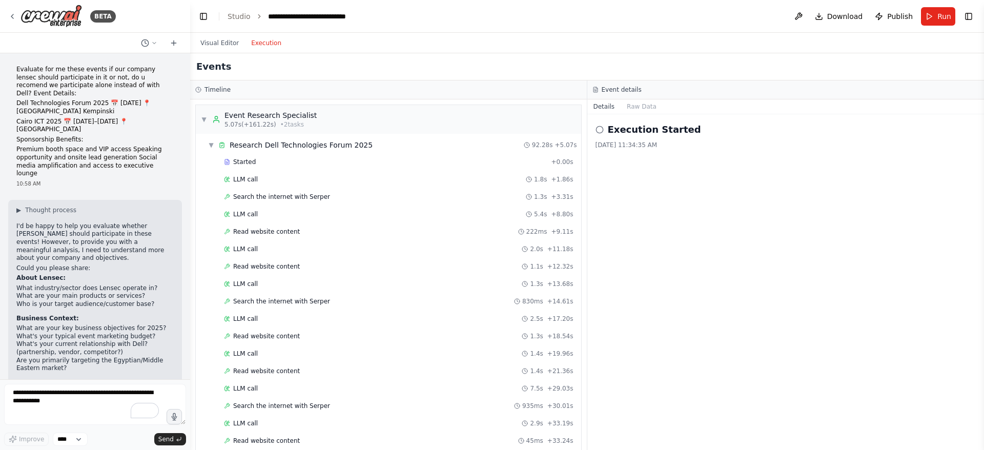
click at [15, 66] on div "Evaluate for me these events if our company lensec should participate in it or …" at bounding box center [95, 126] width 174 height 130
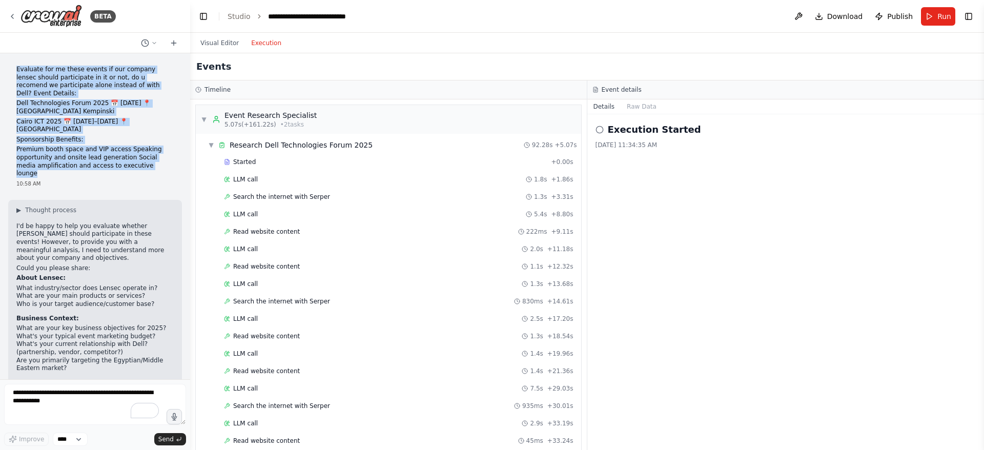
drag, startPoint x: 17, startPoint y: 67, endPoint x: 160, endPoint y: 158, distance: 169.5
click at [160, 158] on div "Evaluate for me these events if our company lensec should participate in it or …" at bounding box center [94, 122] width 157 height 112
copy div "Evaluate for me these events if our company lensec should participate in it or …"
